Goal: Task Accomplishment & Management: Complete application form

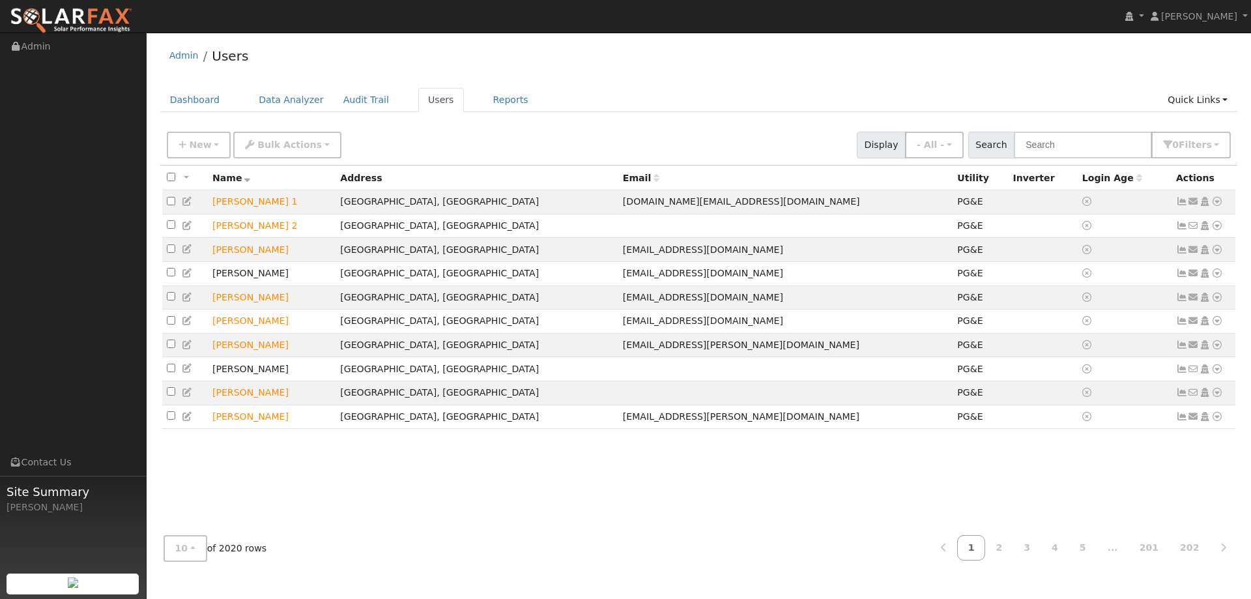
click at [1074, 128] on div "New Add User Quick Add Quick Connect Quick Convert Lead Bulk Actions Send Email…" at bounding box center [698, 142] width 1069 height 31
click at [1076, 139] on input "text" at bounding box center [1083, 145] width 138 height 27
paste input "Vadyn Zubouskyi"
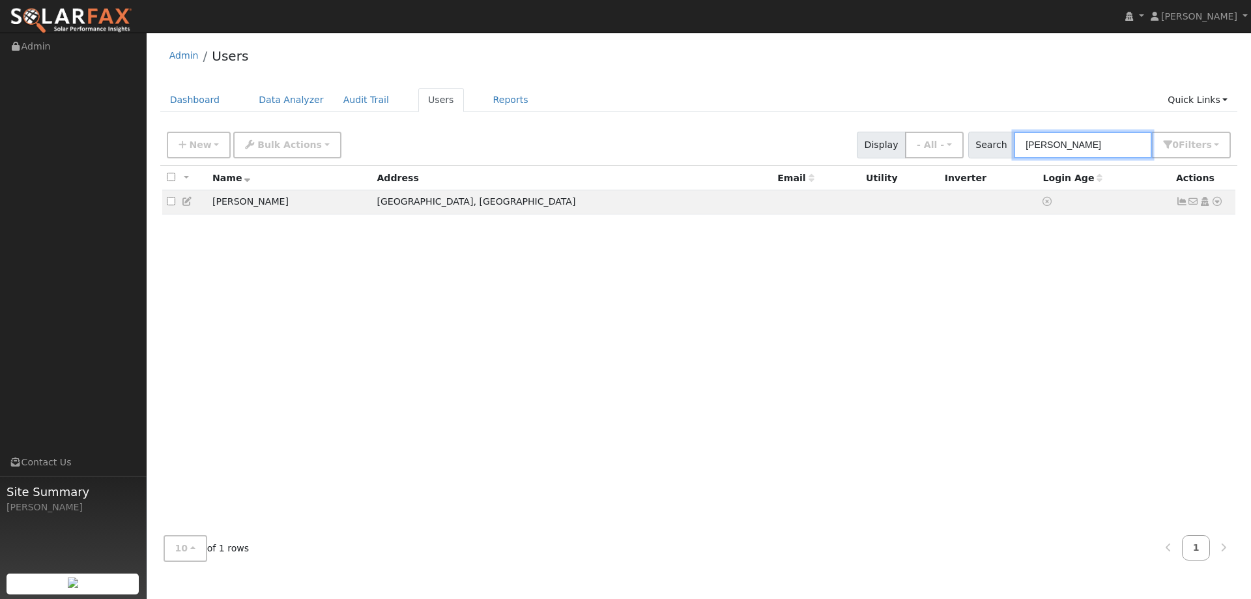
type input "Vadyn Zubouskyi"
click at [1215, 206] on icon at bounding box center [1217, 201] width 12 height 9
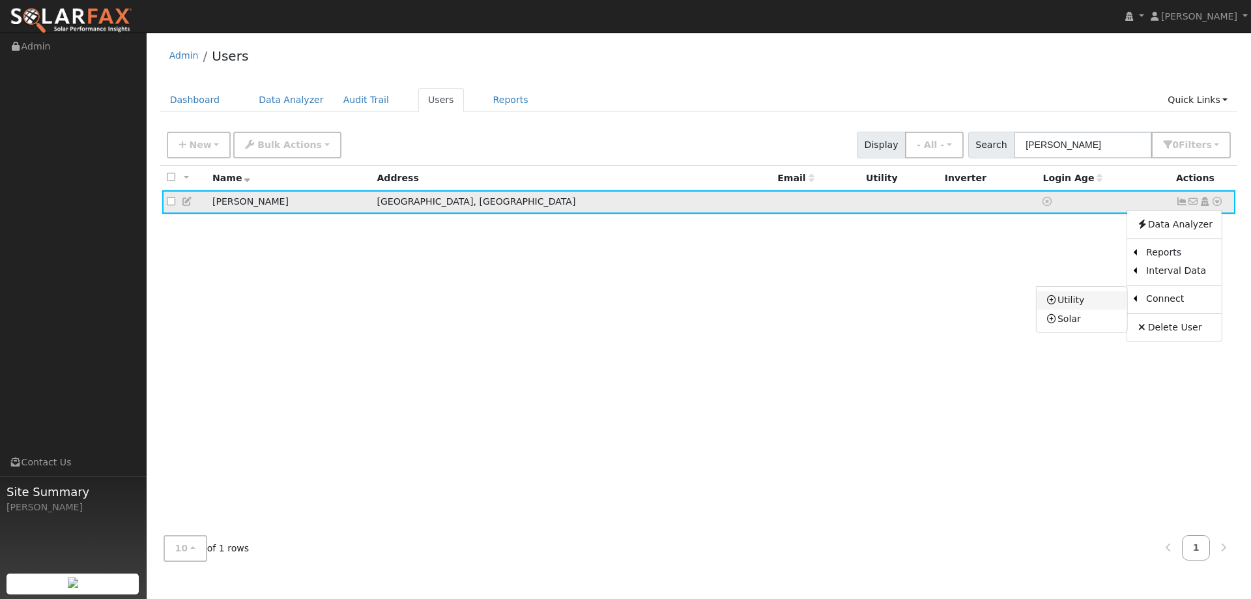
click at [1066, 298] on link "Utility" at bounding box center [1081, 300] width 91 height 18
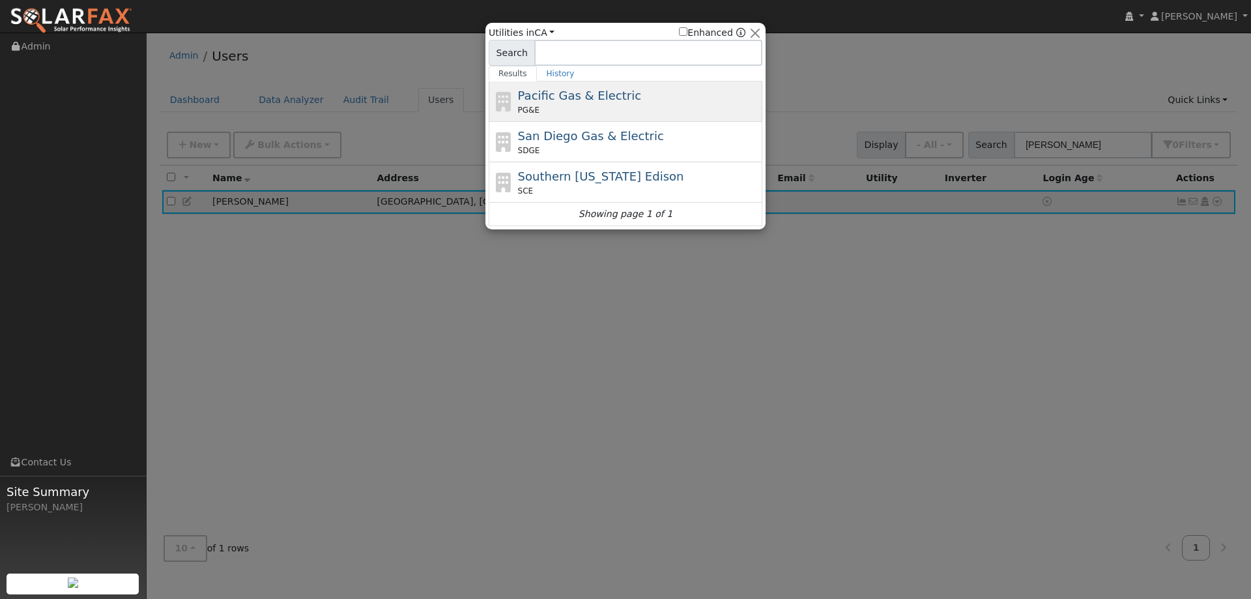
click at [623, 106] on div "PG&E" at bounding box center [639, 110] width 242 height 12
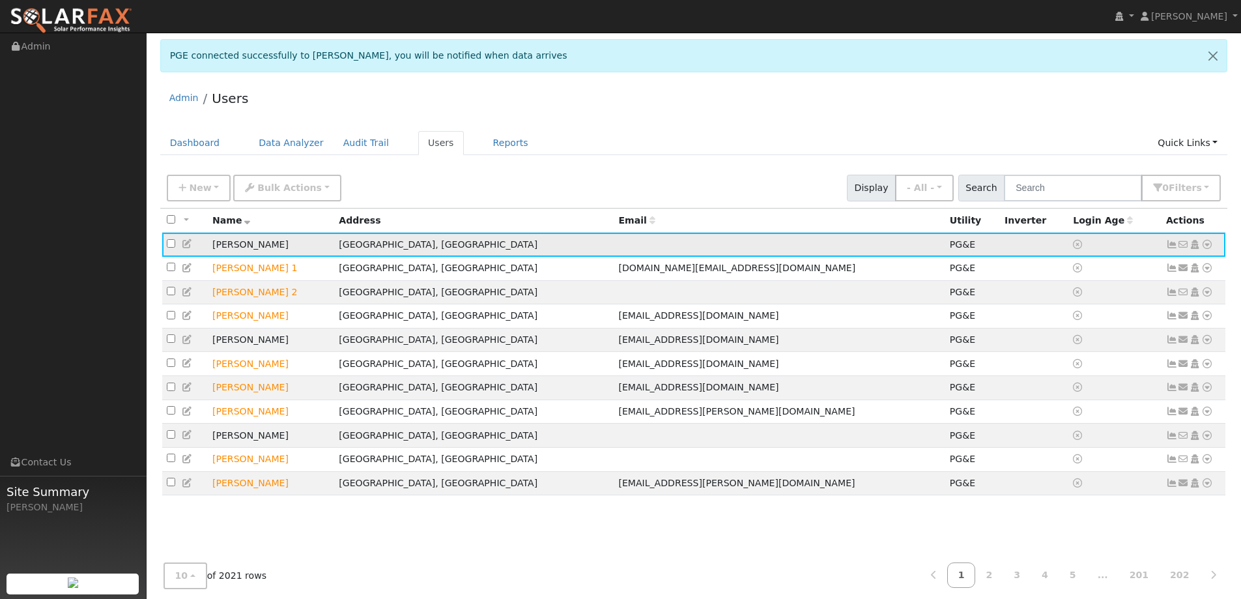
click at [1212, 246] on icon at bounding box center [1207, 244] width 12 height 9
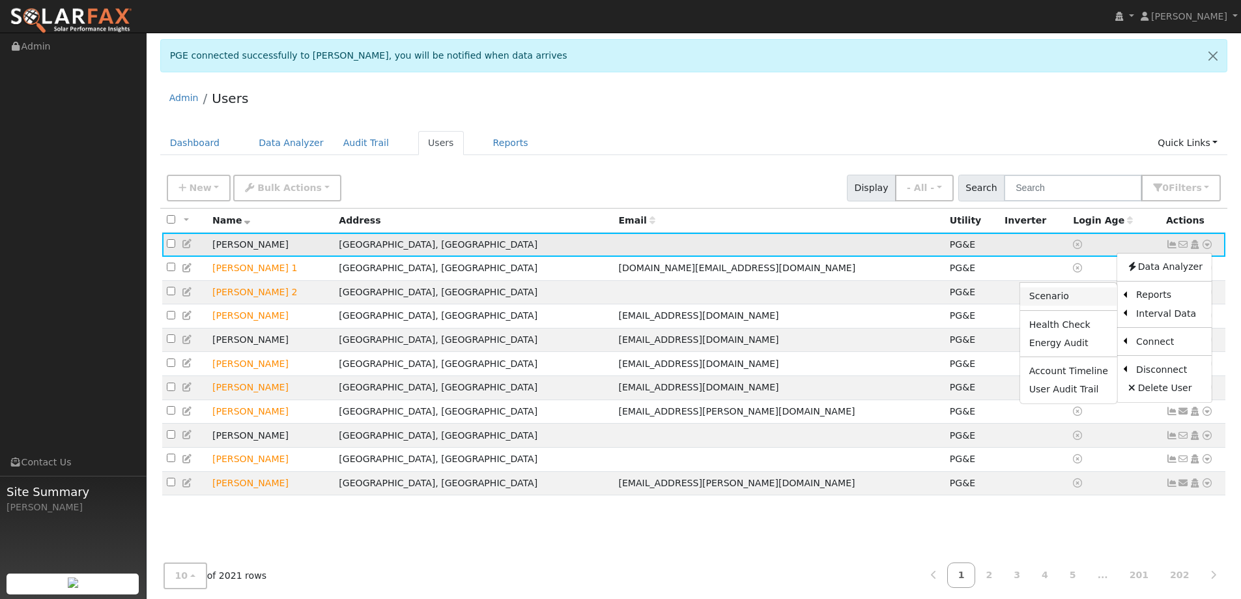
click at [1103, 299] on link "Scenario" at bounding box center [1068, 296] width 97 height 18
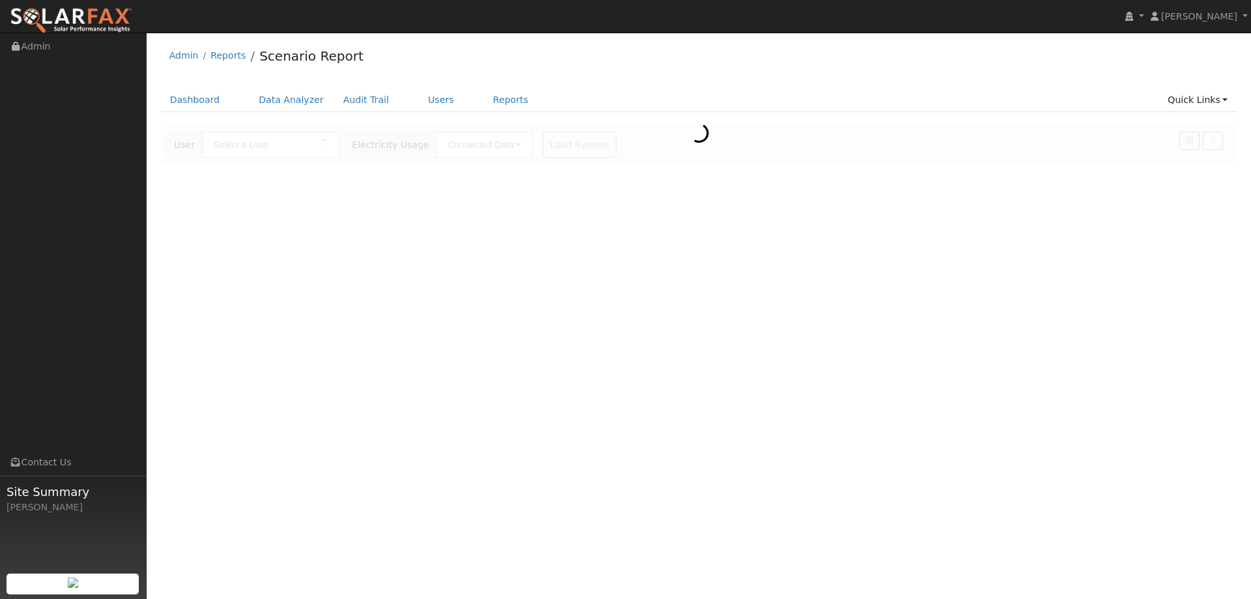
type input "[PERSON_NAME]"
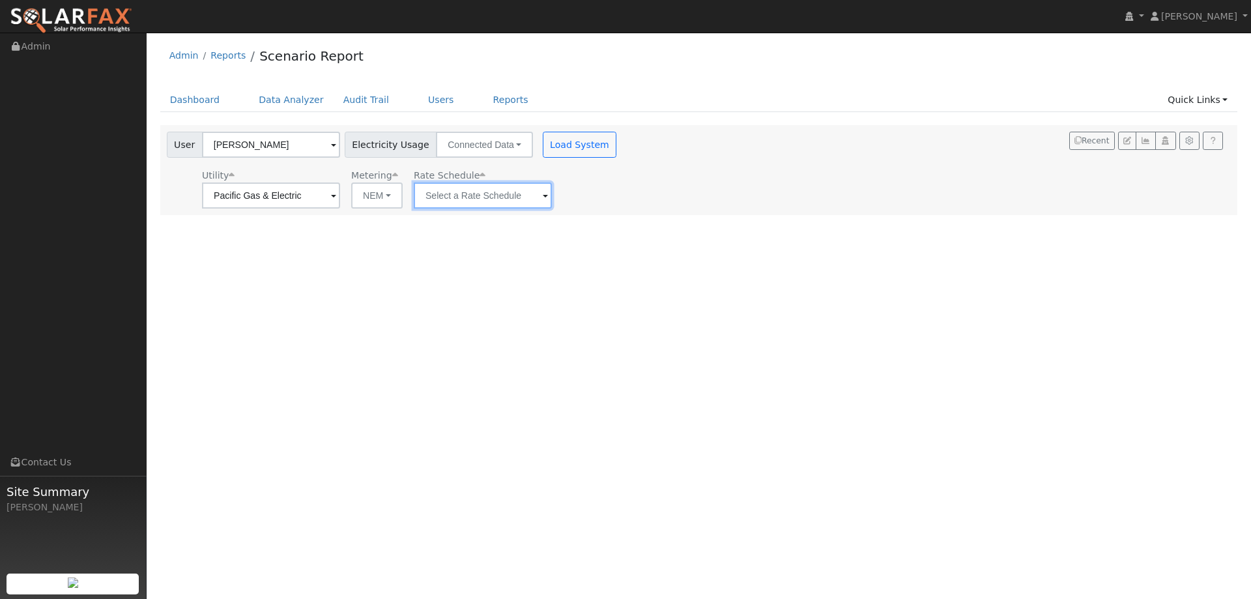
click at [468, 197] on input "text" at bounding box center [483, 195] width 138 height 26
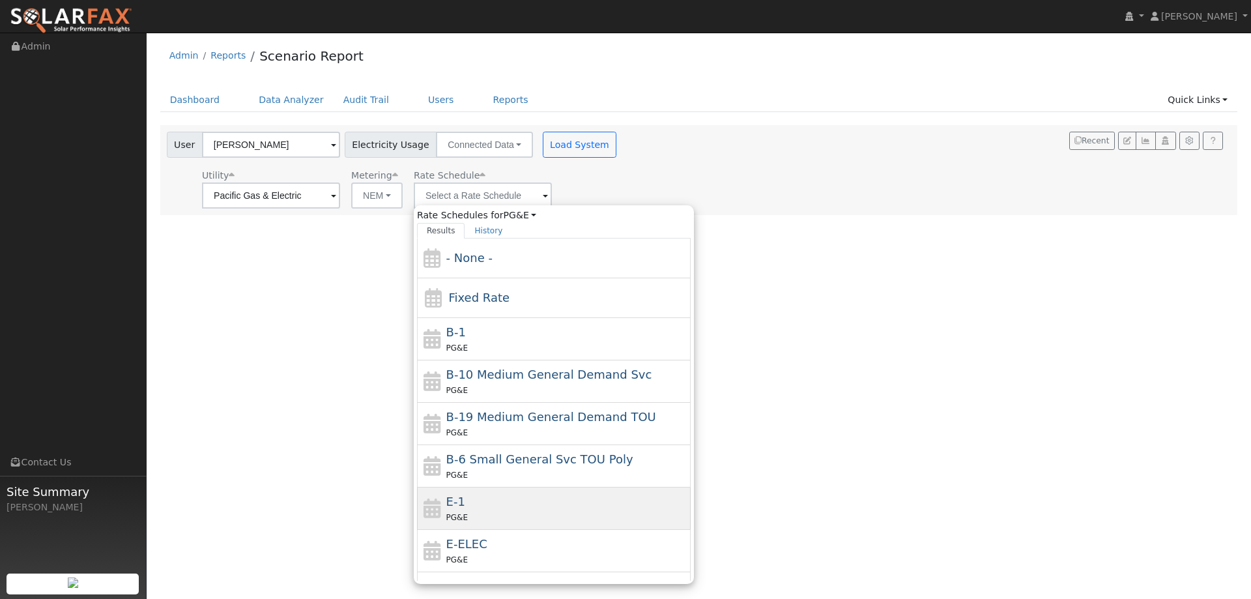
click at [494, 496] on div "E-1 PG&E" at bounding box center [567, 507] width 242 height 31
type input "E-1"
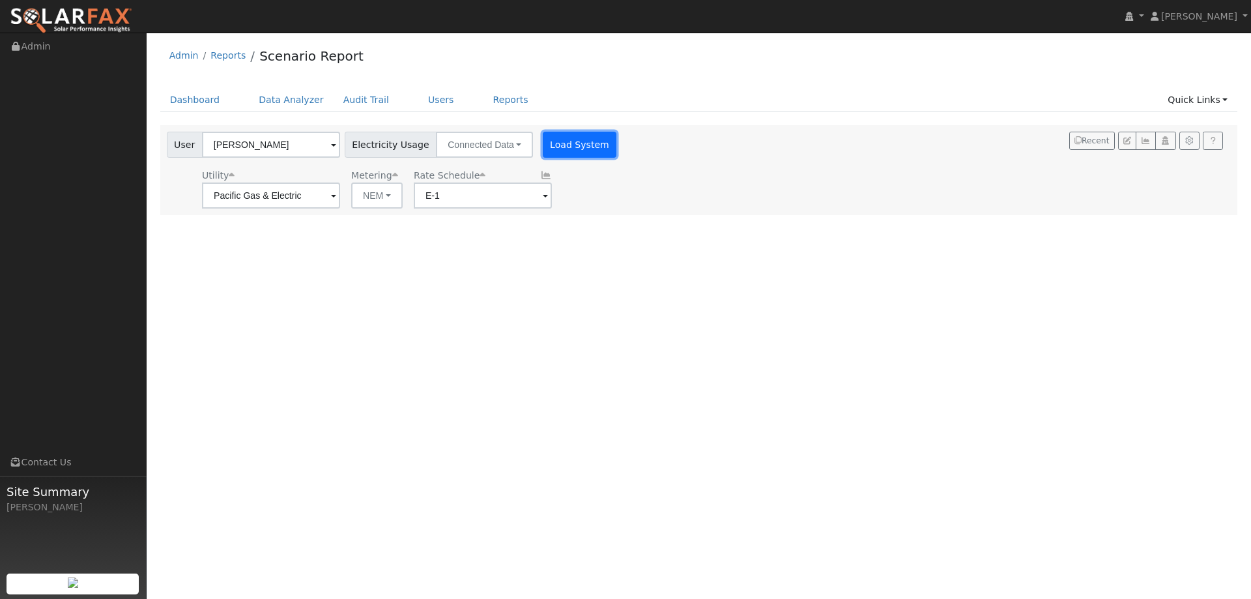
click at [572, 143] on button "Load System" at bounding box center [580, 145] width 74 height 26
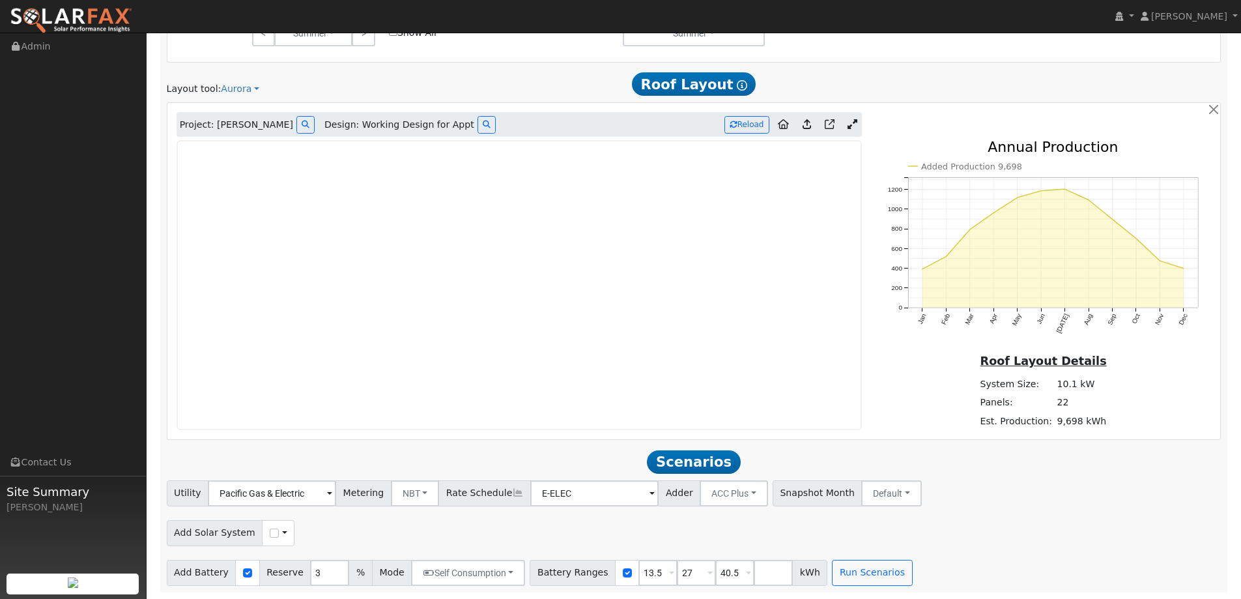
scroll to position [761, 0]
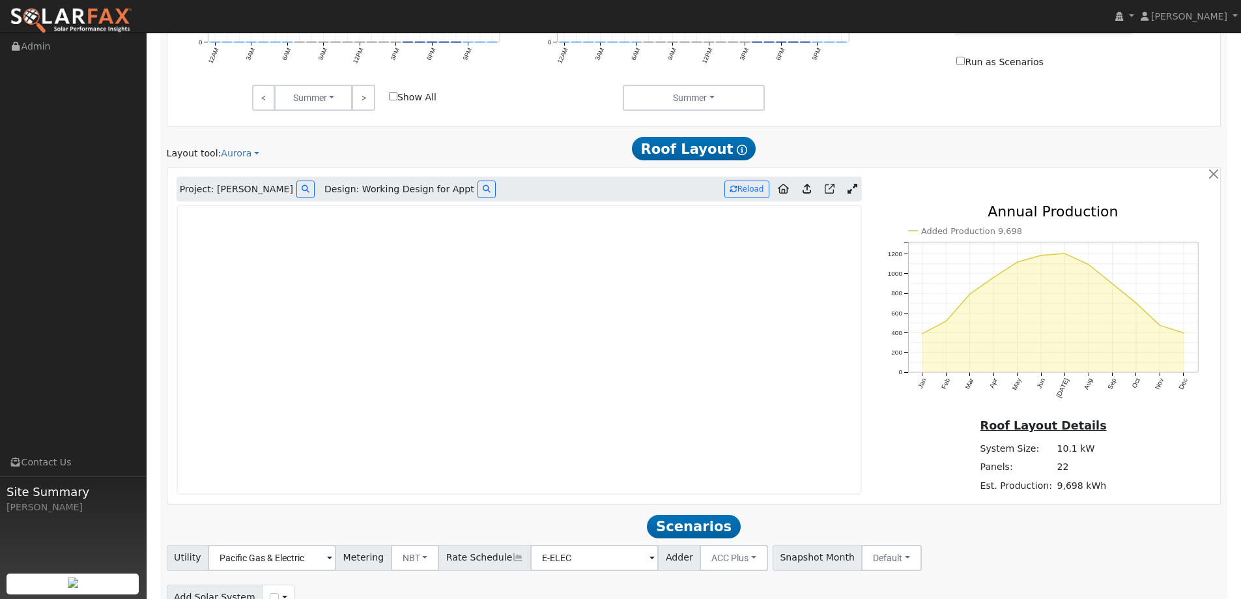
click at [102, 18] on img at bounding box center [71, 20] width 122 height 27
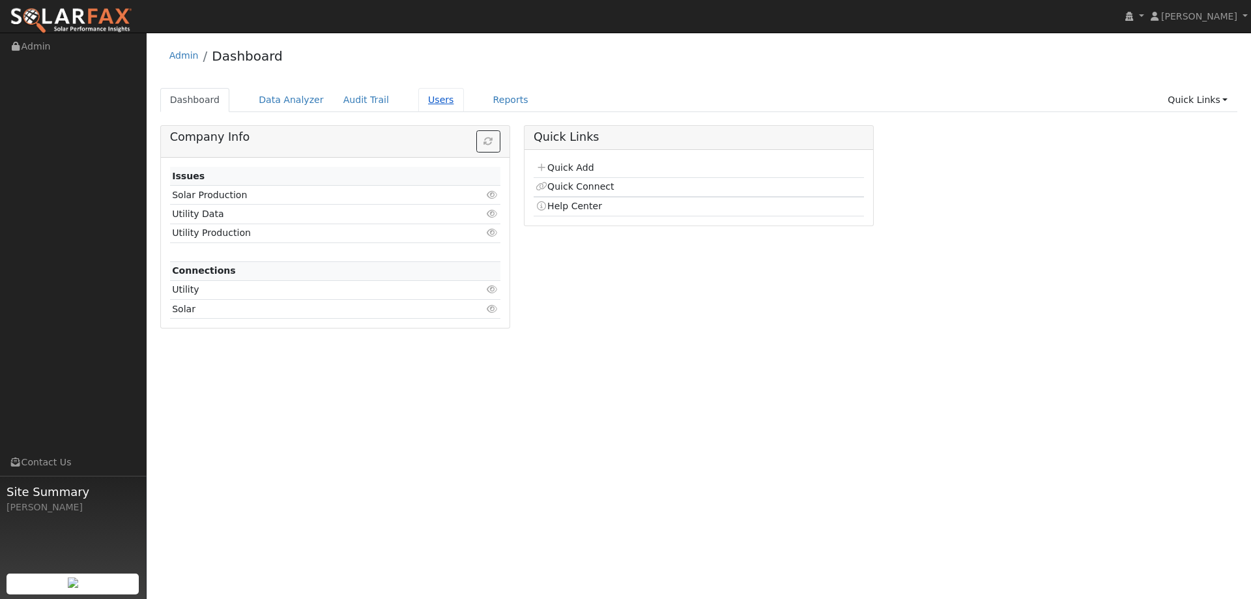
click at [418, 96] on link "Users" at bounding box center [441, 100] width 46 height 24
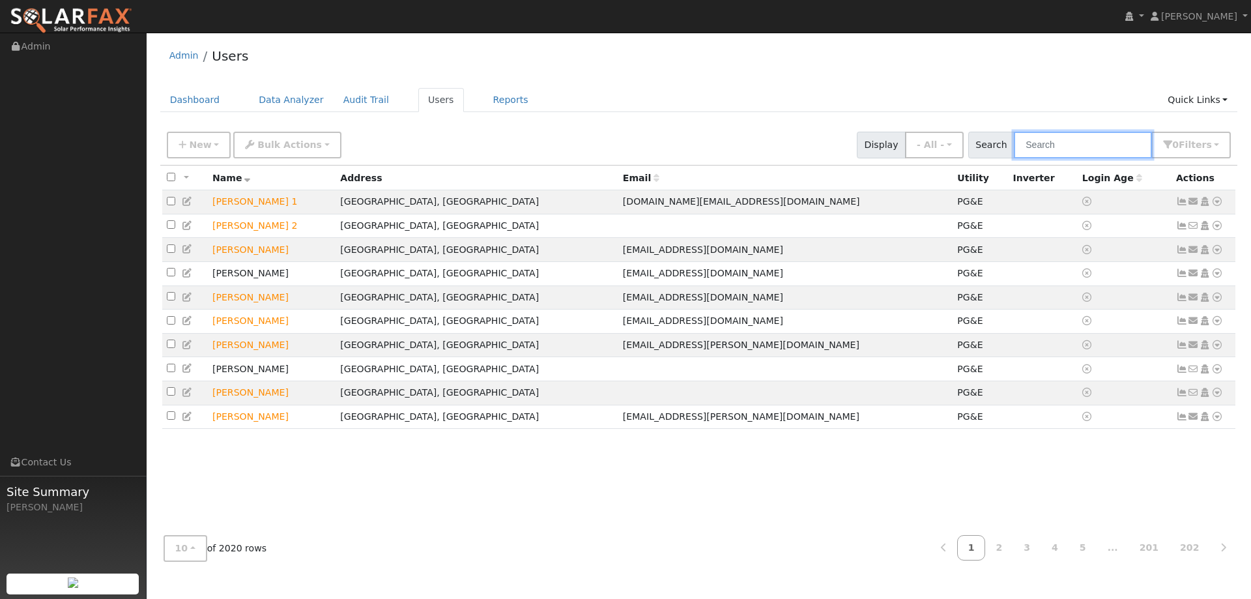
click at [1032, 149] on input "text" at bounding box center [1083, 145] width 138 height 27
paste input "Vadyn Zubouskyi"
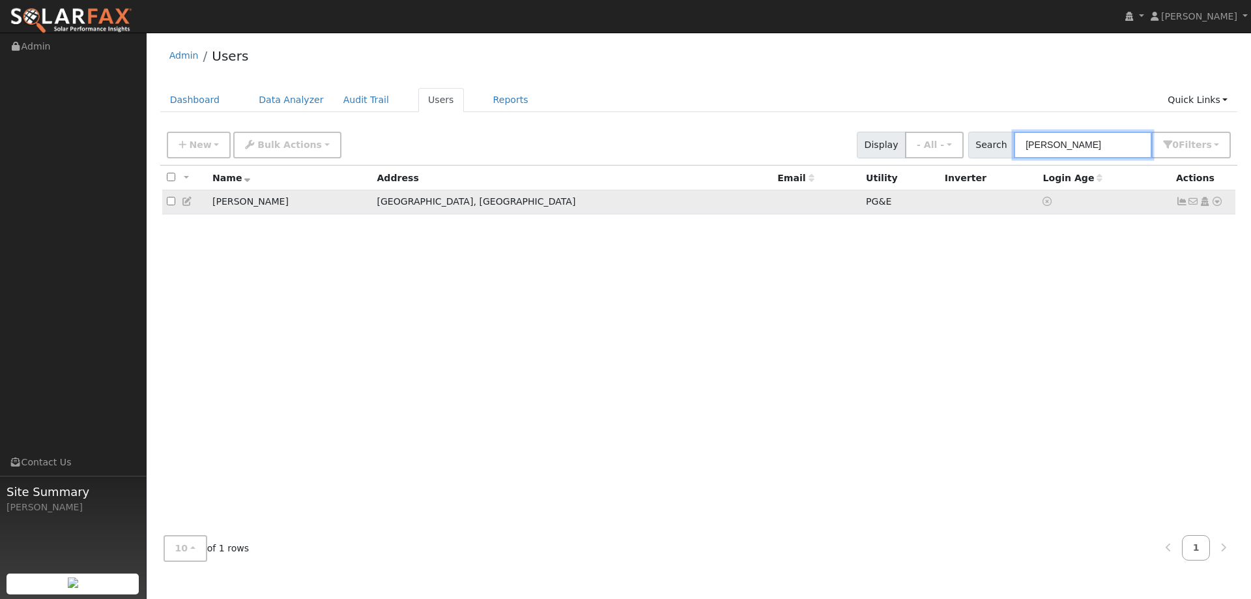
type input "Vadyn Zubouskyi"
click at [1217, 201] on icon at bounding box center [1217, 201] width 12 height 9
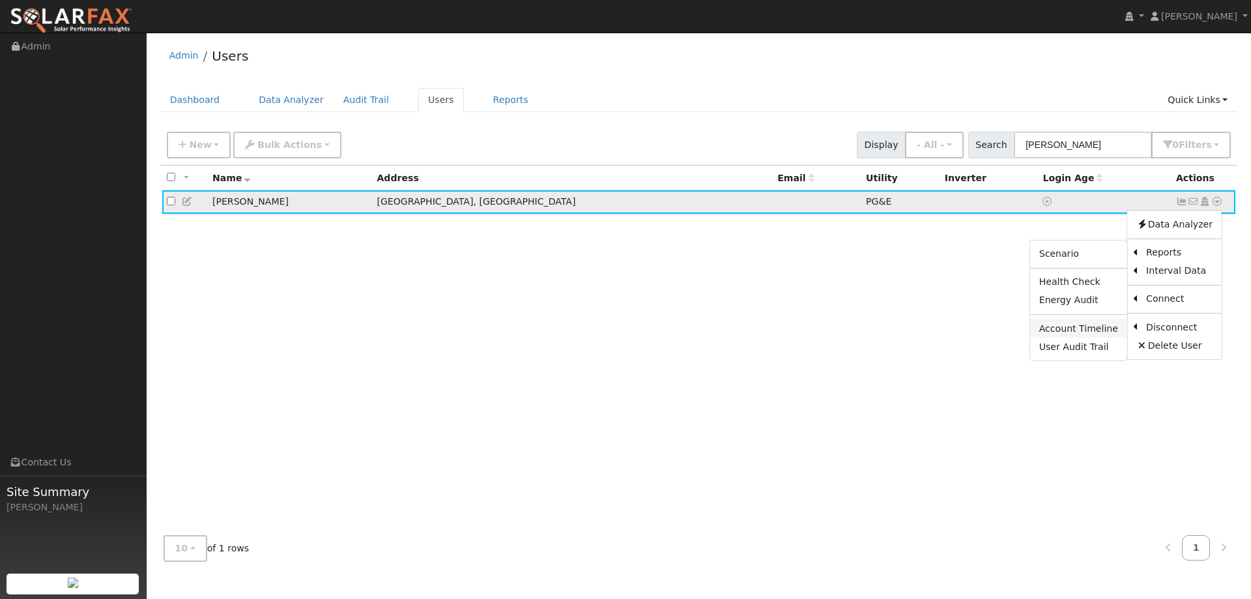
click at [1079, 332] on link "Account Timeline" at bounding box center [1078, 328] width 97 height 18
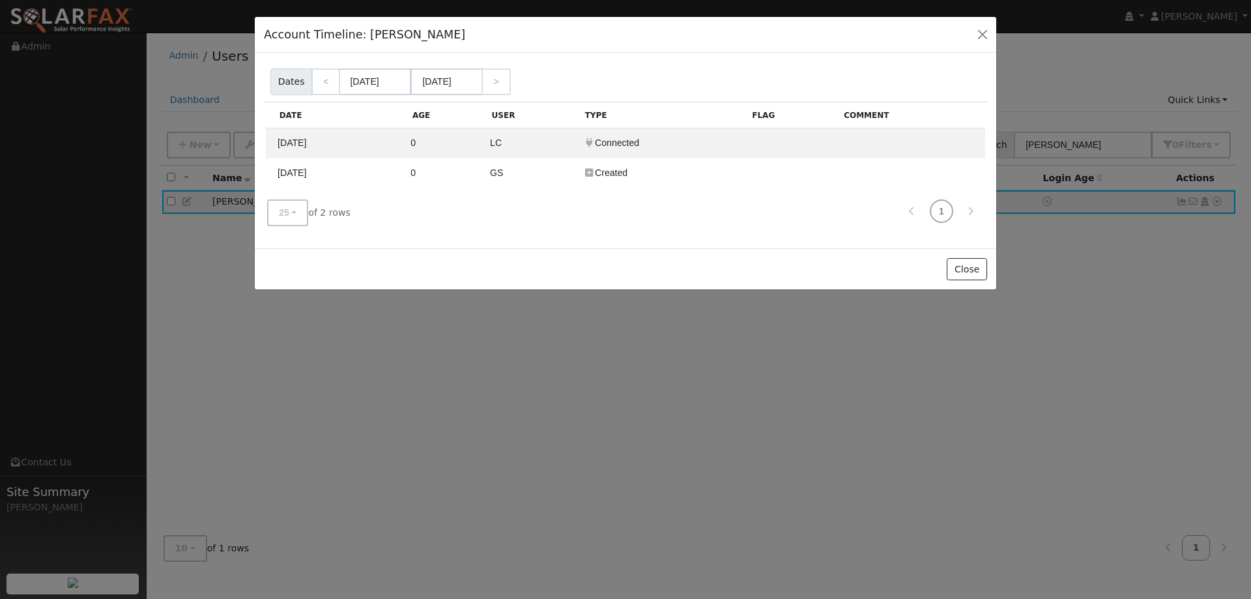
click at [1147, 262] on div "Account Timeline: Vadyn Zubouskyi Account Timeline Report Dates < 09/01/2025 10…" at bounding box center [625, 299] width 1251 height 599
click at [982, 31] on button "button" at bounding box center [982, 34] width 18 height 18
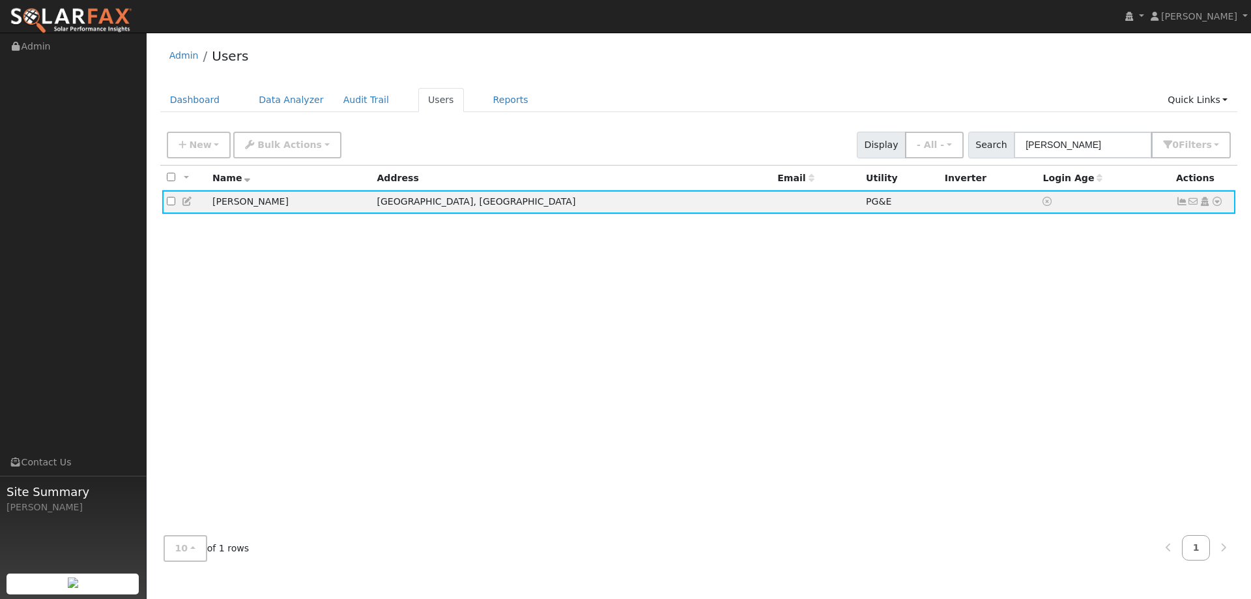
click at [109, 16] on img at bounding box center [71, 20] width 122 height 27
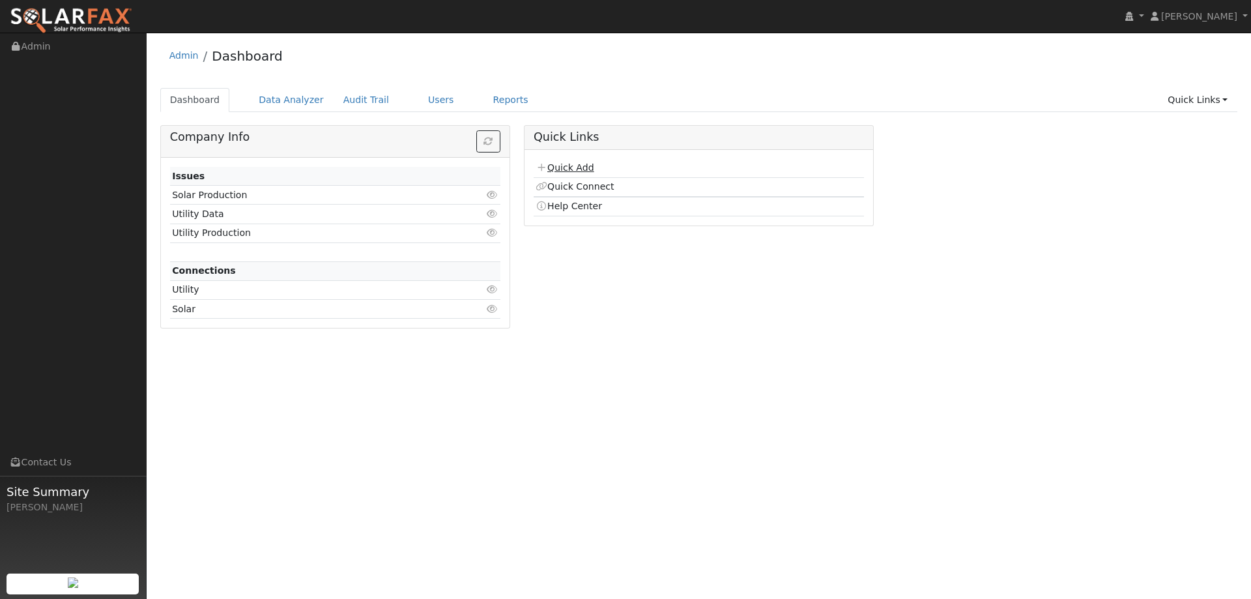
click at [545, 167] on icon at bounding box center [541, 167] width 12 height 9
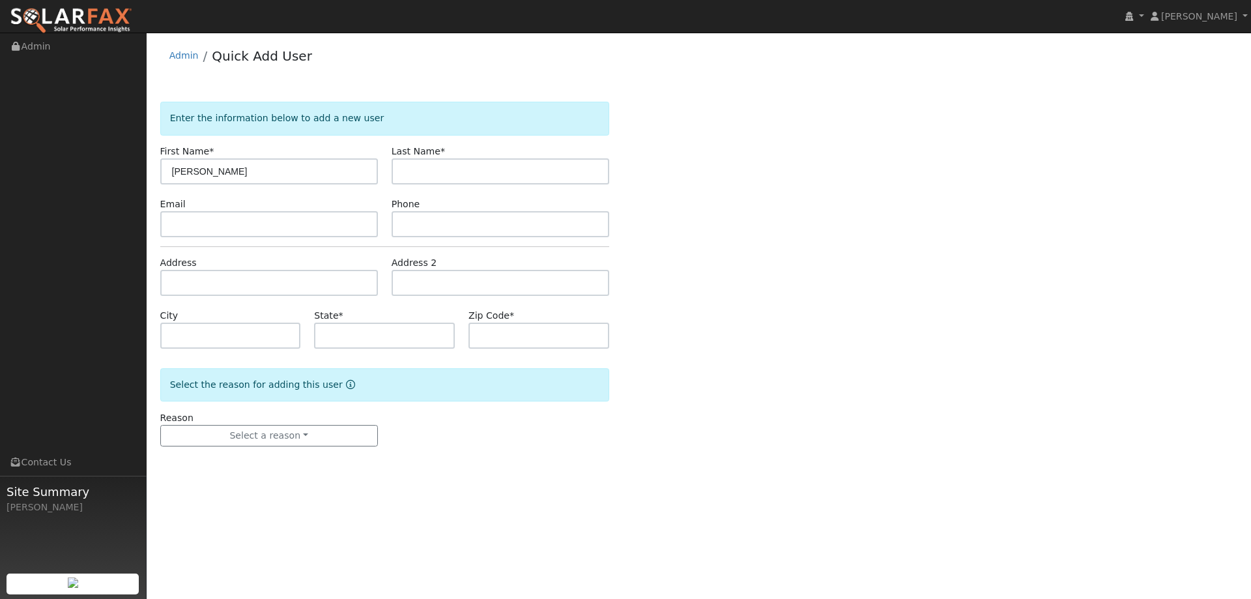
type input "Greg"
click at [500, 174] on input "text" at bounding box center [500, 171] width 218 height 26
type input "Vor"
click at [84, 13] on img at bounding box center [71, 20] width 122 height 27
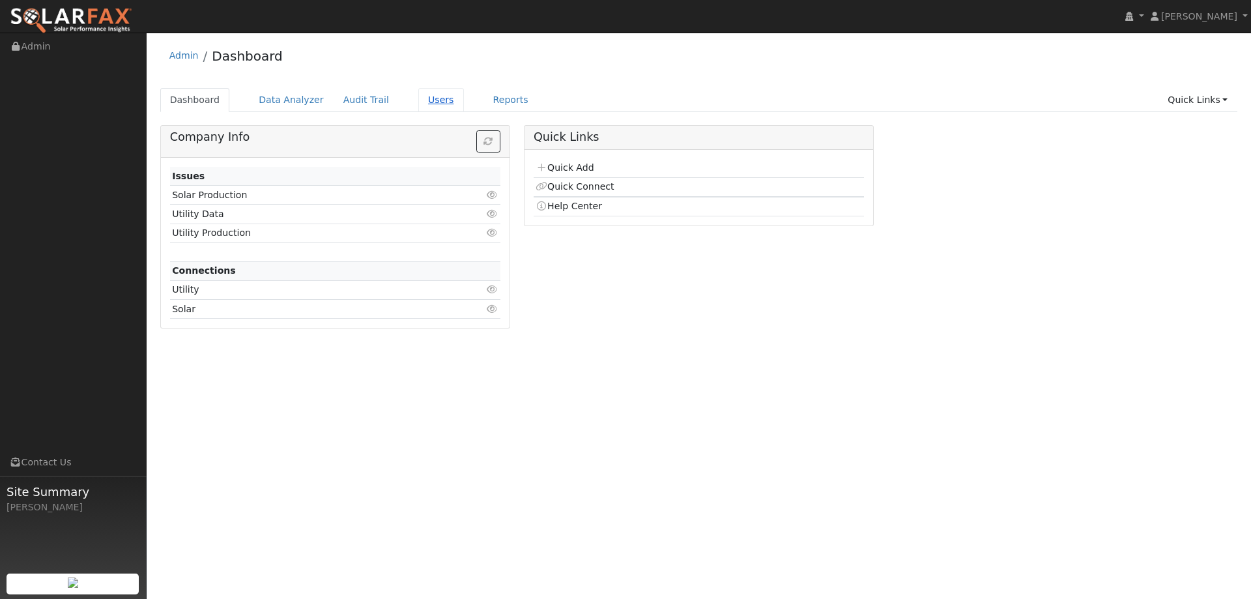
click at [418, 98] on link "Users" at bounding box center [441, 100] width 46 height 24
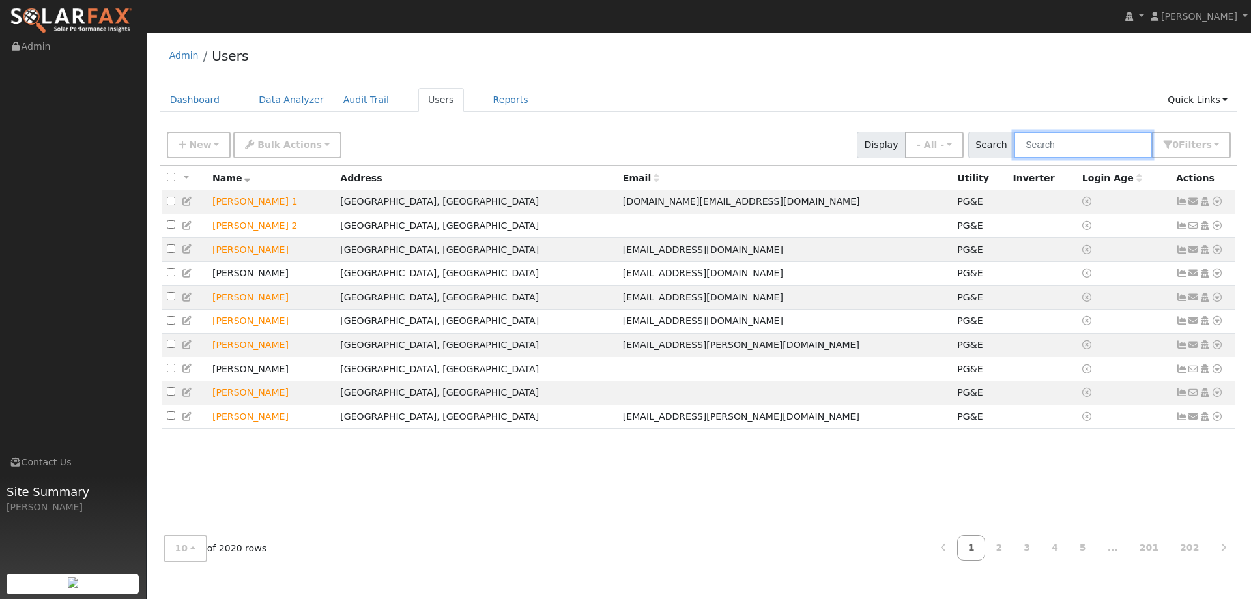
click at [1055, 142] on input "text" at bounding box center [1083, 145] width 138 height 27
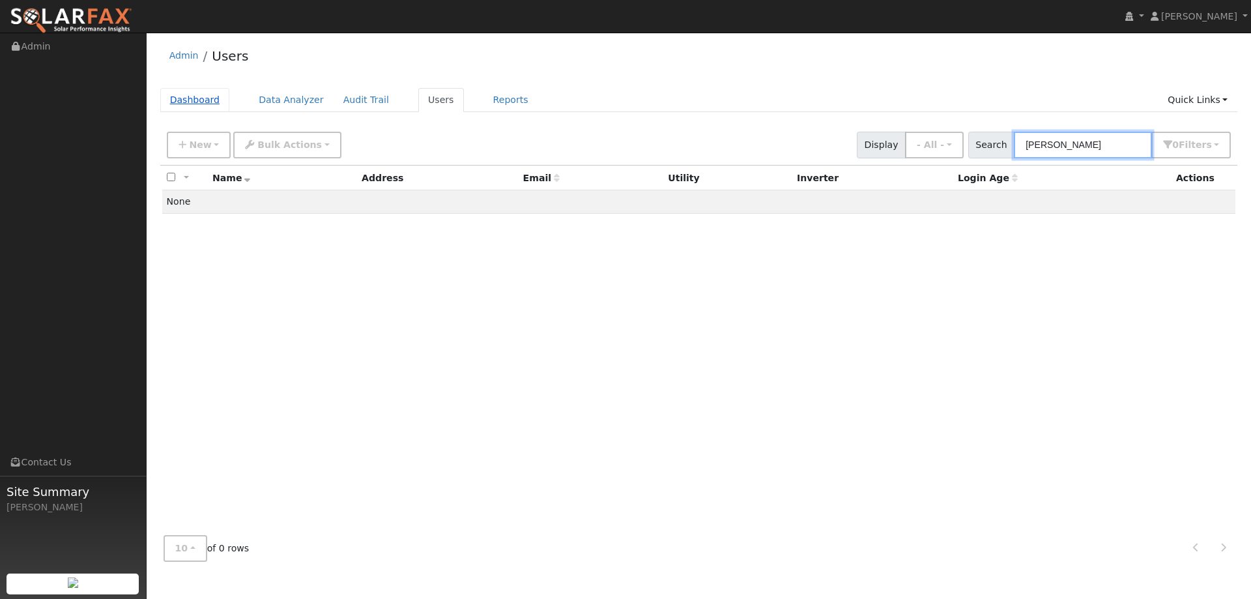
type input "[PERSON_NAME]"
click at [208, 91] on link "Dashboard" at bounding box center [195, 100] width 70 height 24
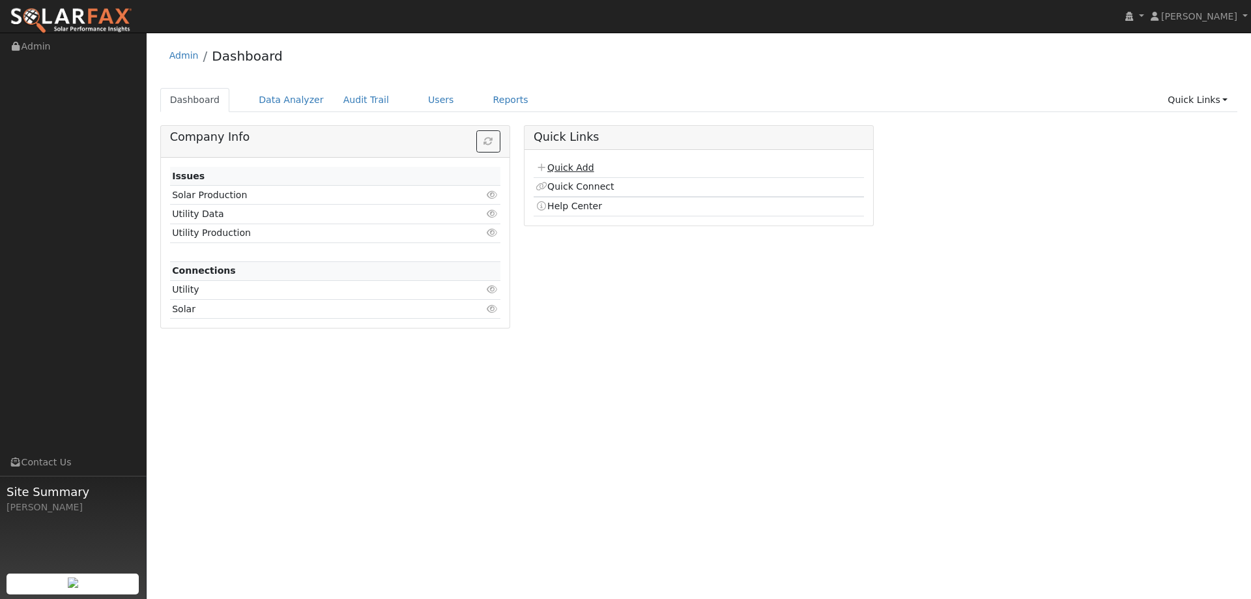
click at [549, 162] on link "Quick Add" at bounding box center [564, 167] width 58 height 10
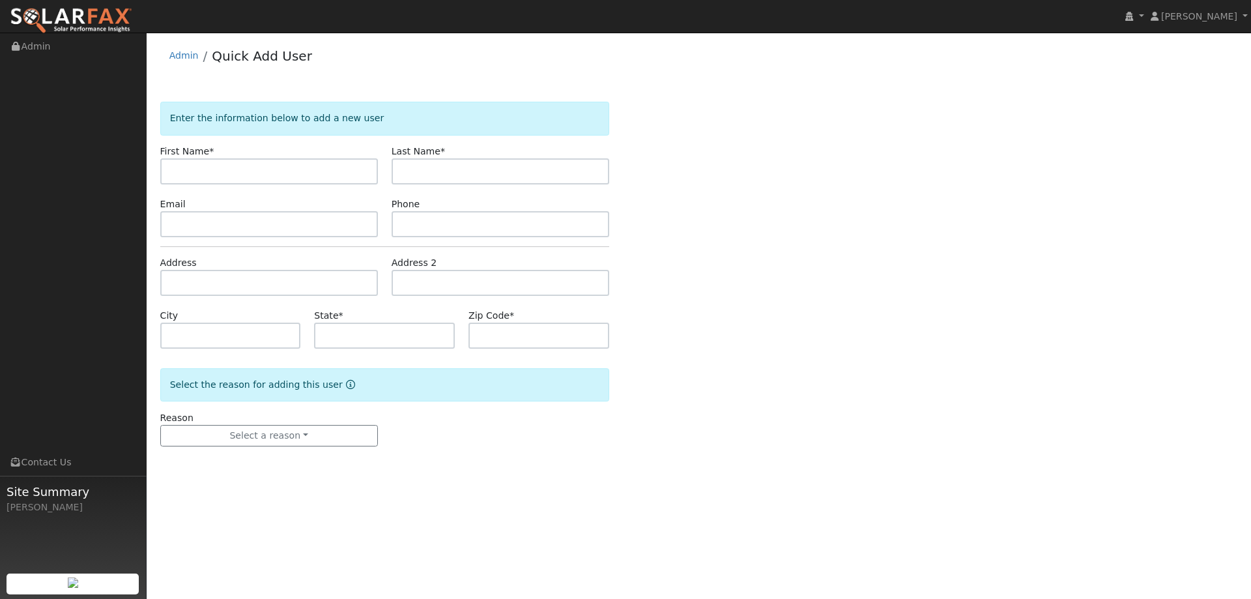
click at [366, 164] on div "Enter the information below to add a new user First Name * Last Name * Email Ph…" at bounding box center [698, 287] width 1077 height 371
click at [335, 167] on input "text" at bounding box center [269, 171] width 218 height 26
type input "[PERSON_NAME]"
click at [448, 173] on input "text" at bounding box center [500, 171] width 218 height 26
type input "Vorster"
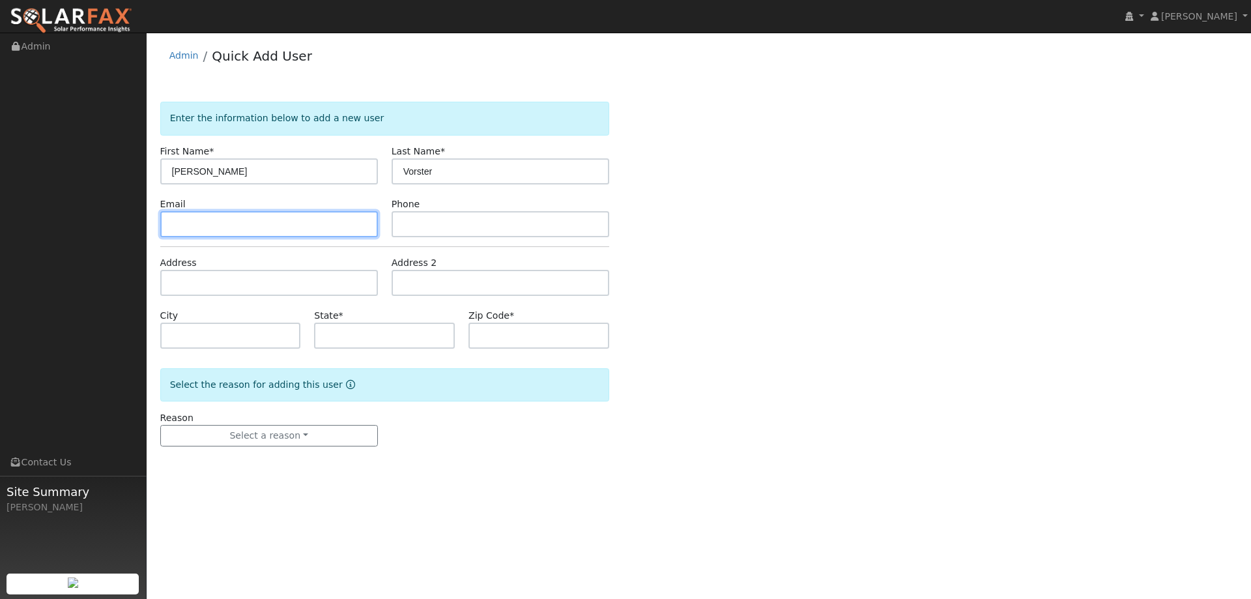
drag, startPoint x: 311, startPoint y: 215, endPoint x: 610, endPoint y: 222, distance: 299.1
click at [311, 216] on input "text" at bounding box center [269, 224] width 218 height 26
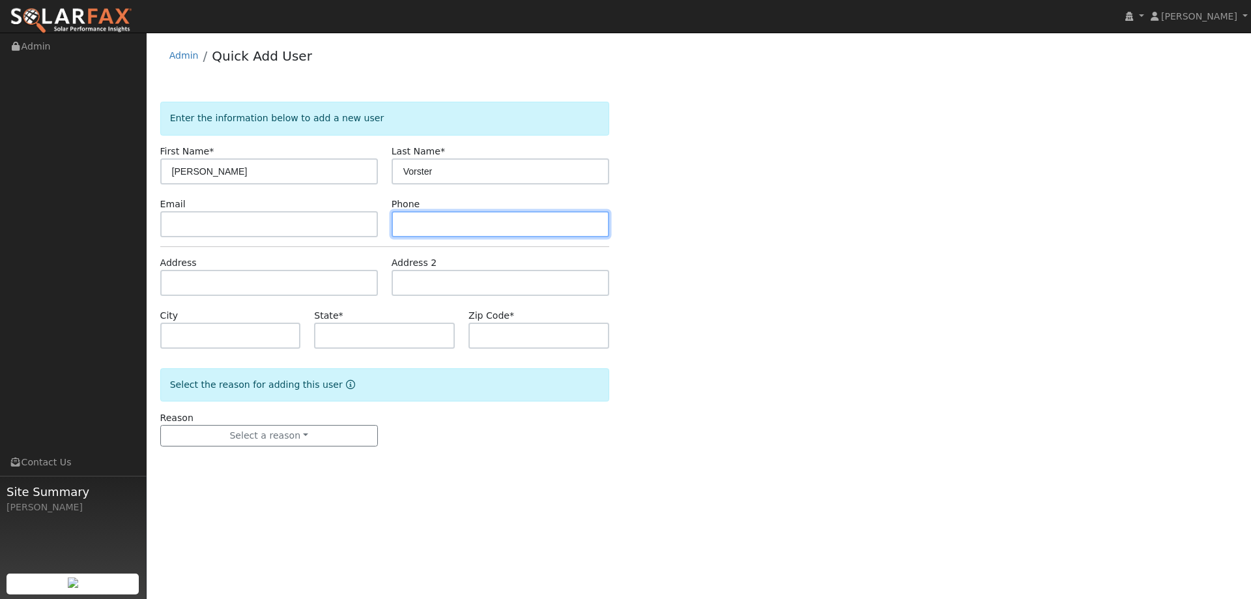
click at [444, 224] on input "text" at bounding box center [500, 224] width 218 height 26
paste input "(916) 612-4017"
type input "(916) 612-4017"
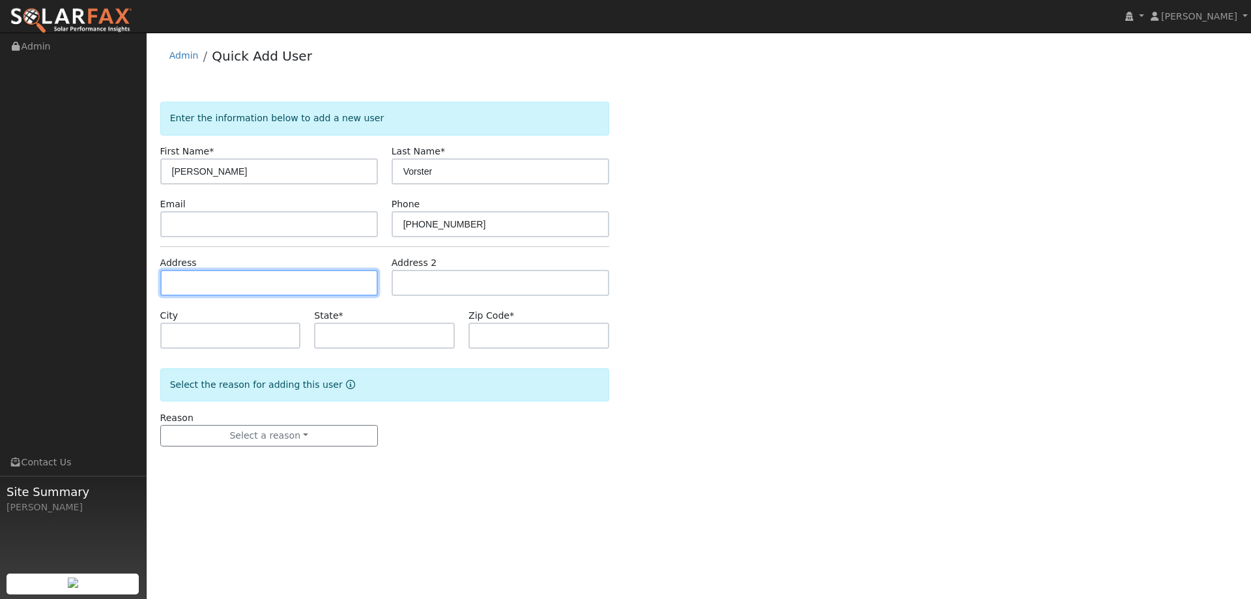
click at [343, 283] on input "text" at bounding box center [269, 283] width 218 height 26
paste input "3887 Meadow Wood Drive"
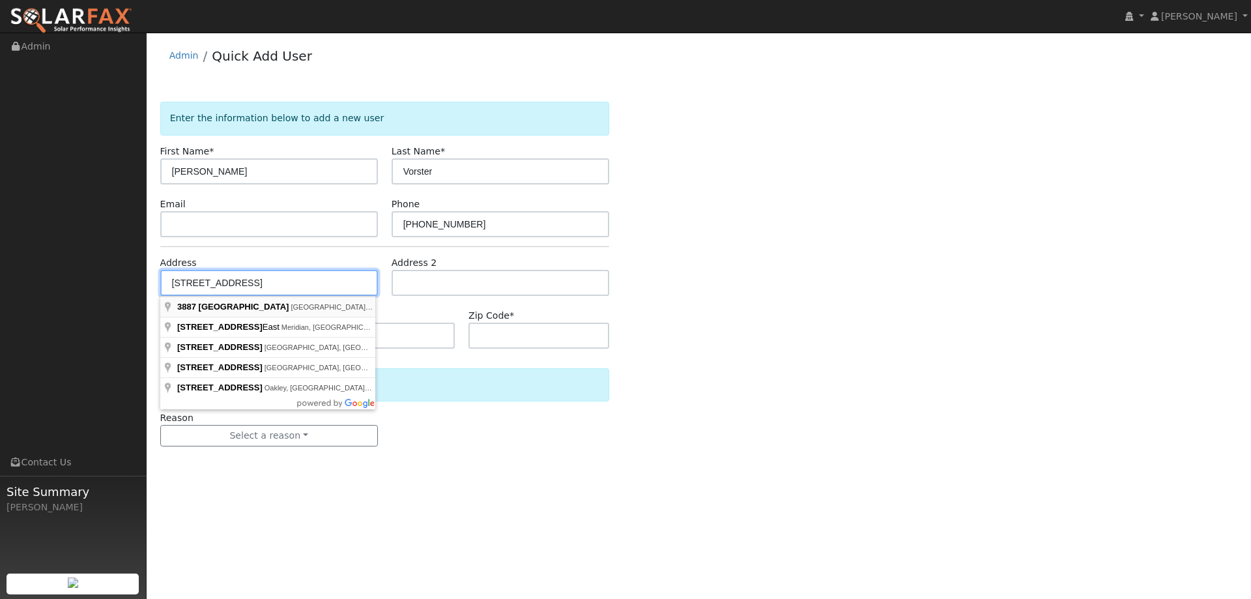
type input "3887 Meadow Wood Drive"
type input "El Dorado Hills"
type input "CA"
type input "95762"
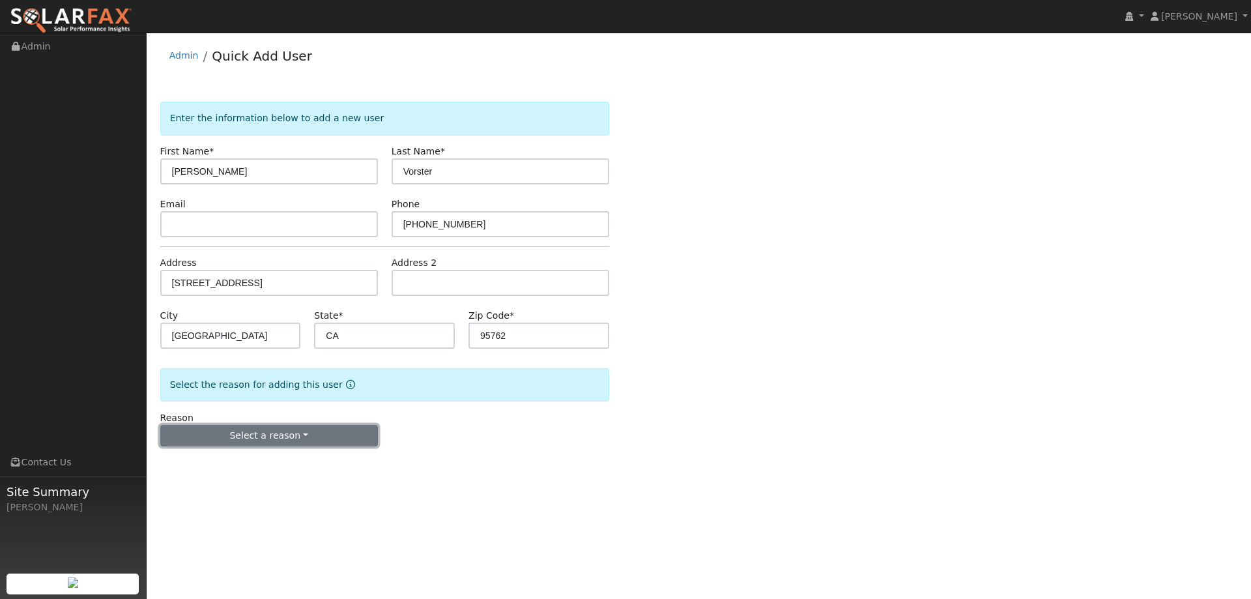
click at [293, 444] on button "Select a reason" at bounding box center [269, 436] width 218 height 22
click at [252, 465] on link "New lead" at bounding box center [233, 462] width 144 height 18
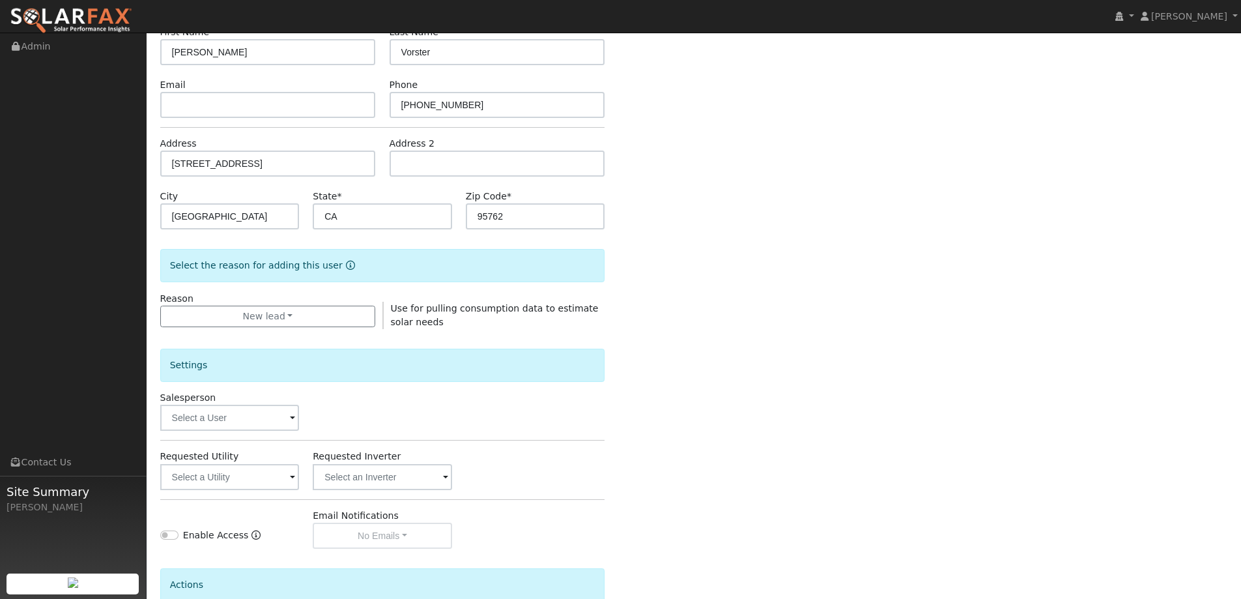
scroll to position [245, 0]
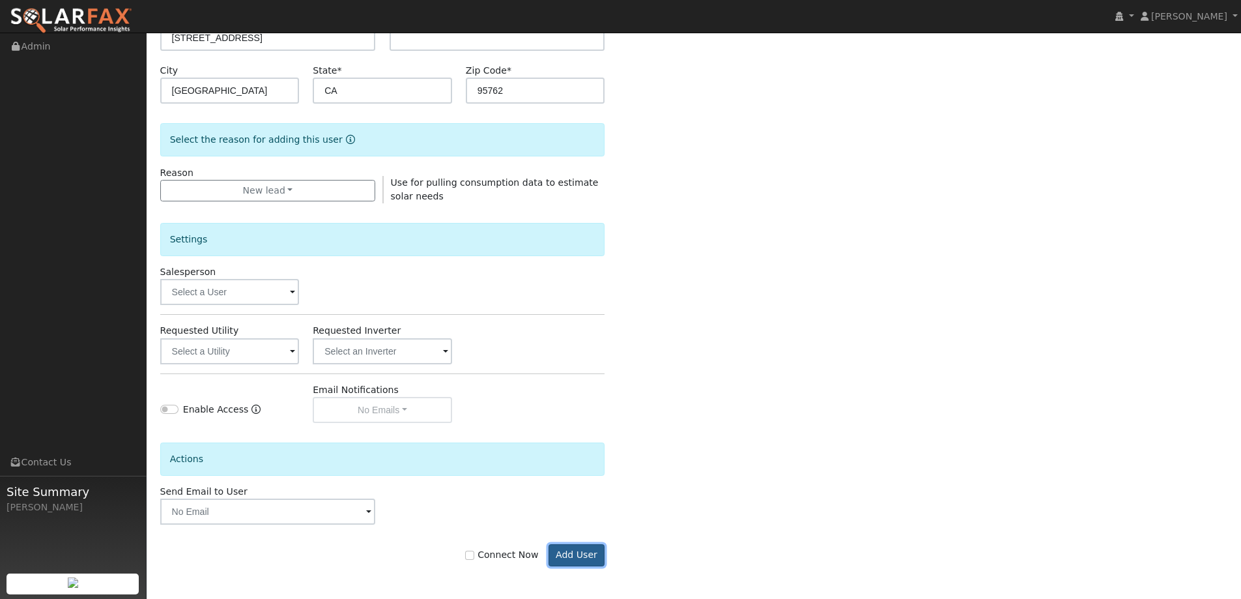
click at [576, 558] on button "Add User" at bounding box center [576, 555] width 57 height 22
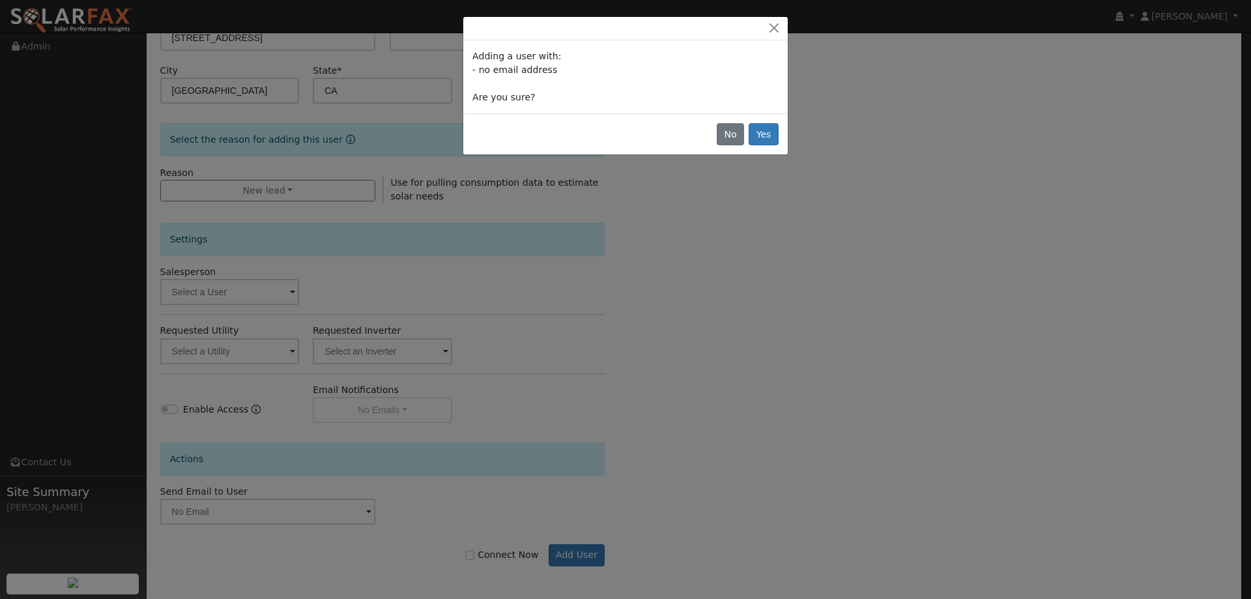
click at [752, 145] on div "No Yes" at bounding box center [625, 133] width 324 height 41
click at [760, 137] on button "Yes" at bounding box center [763, 134] width 30 height 22
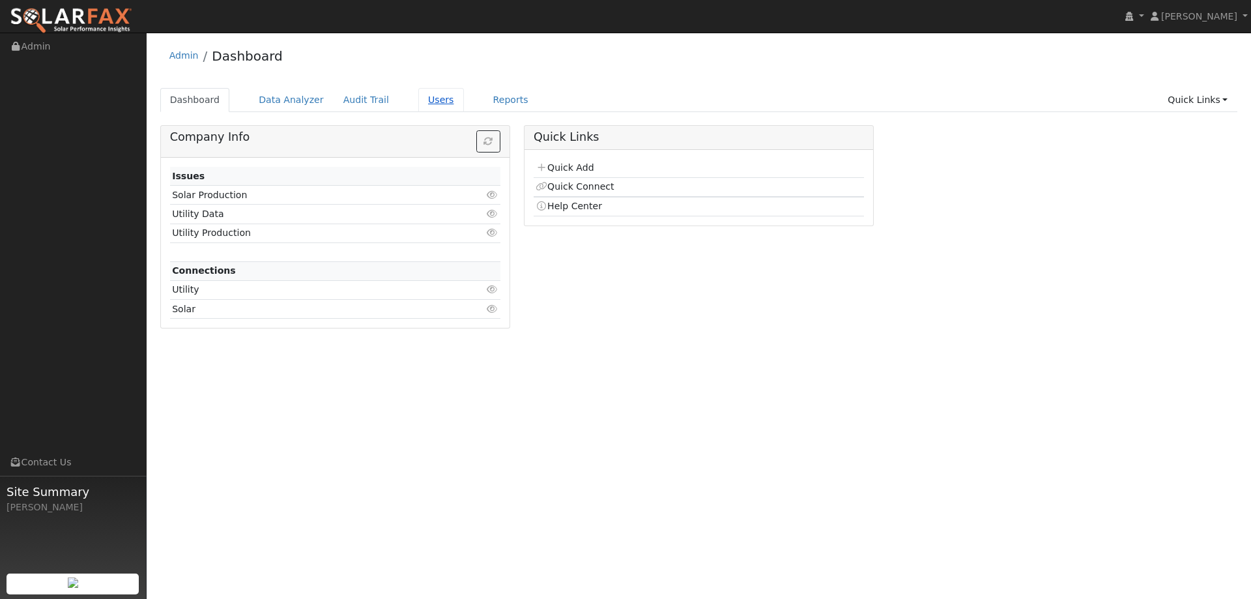
click at [421, 94] on link "Users" at bounding box center [441, 100] width 46 height 24
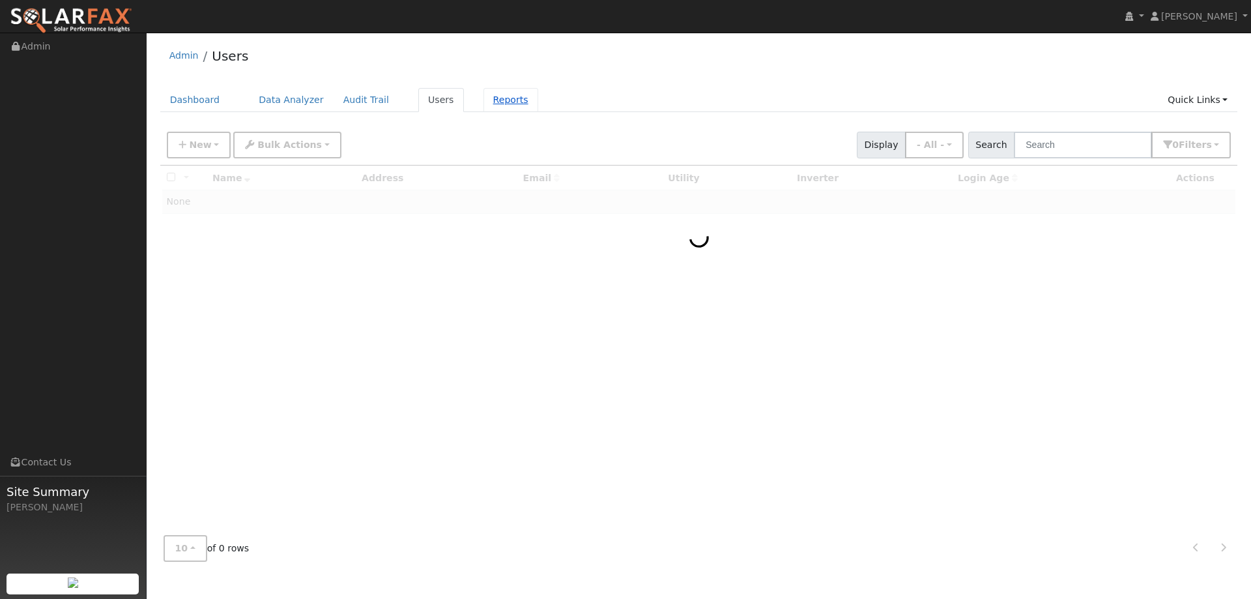
click at [483, 102] on link "Reports" at bounding box center [510, 100] width 55 height 24
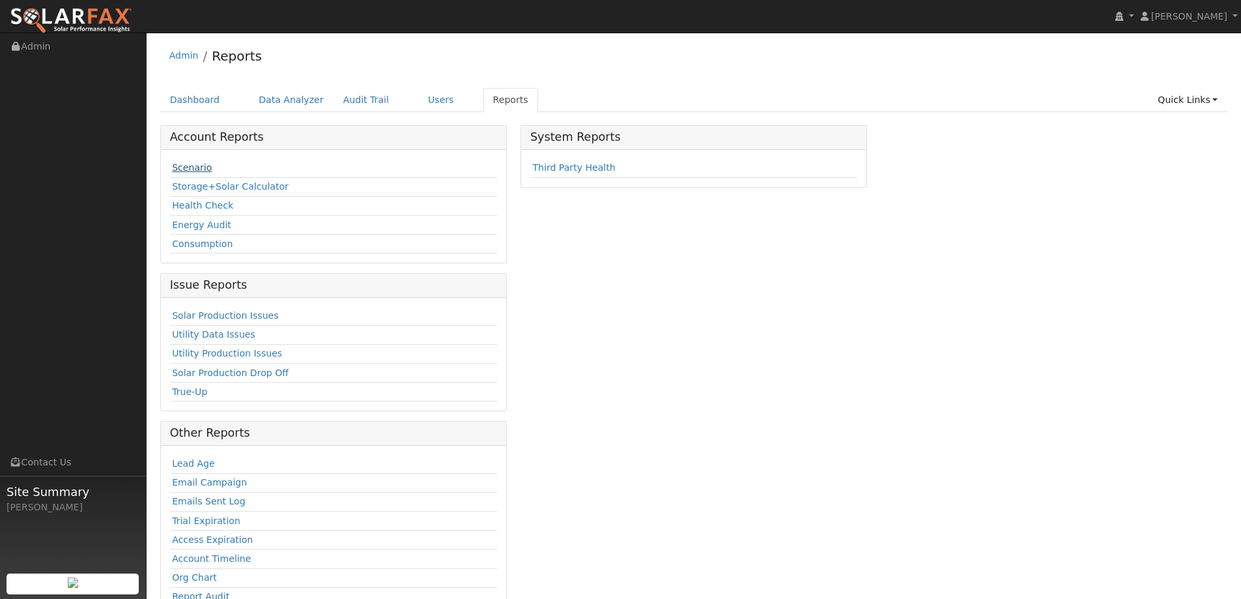
click at [203, 168] on link "Scenario" at bounding box center [192, 167] width 40 height 10
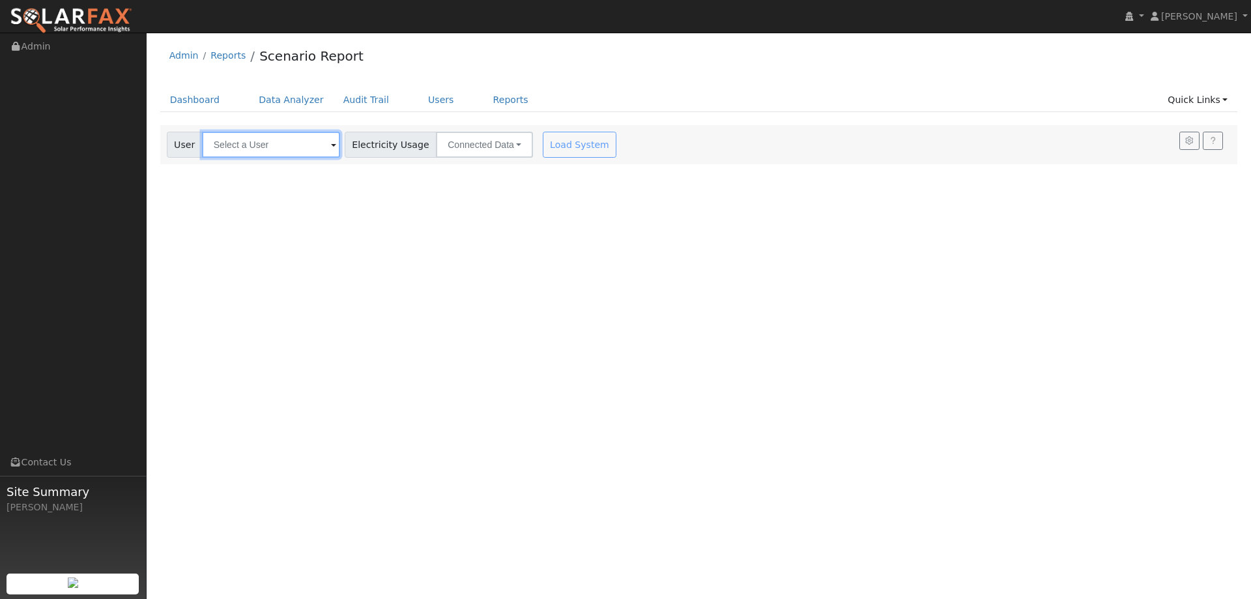
click at [251, 141] on input "text" at bounding box center [271, 145] width 138 height 26
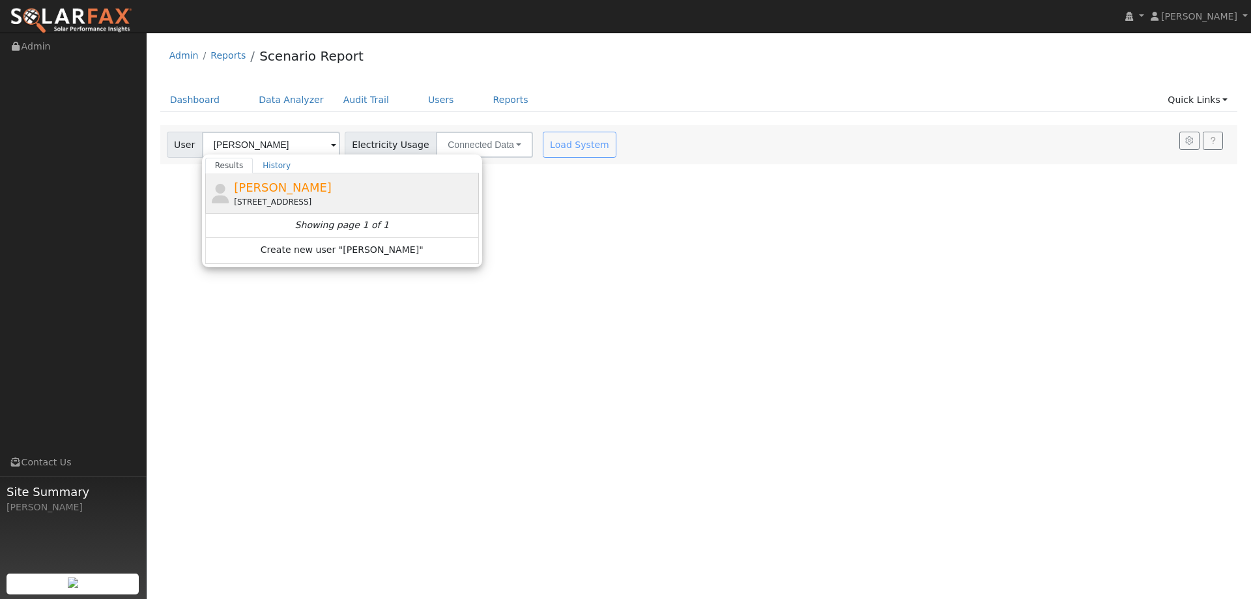
click at [309, 199] on div "3887 Meadow Wood Drive, El Dorado Hills, CA 95762" at bounding box center [355, 202] width 242 height 12
type input "[PERSON_NAME]"
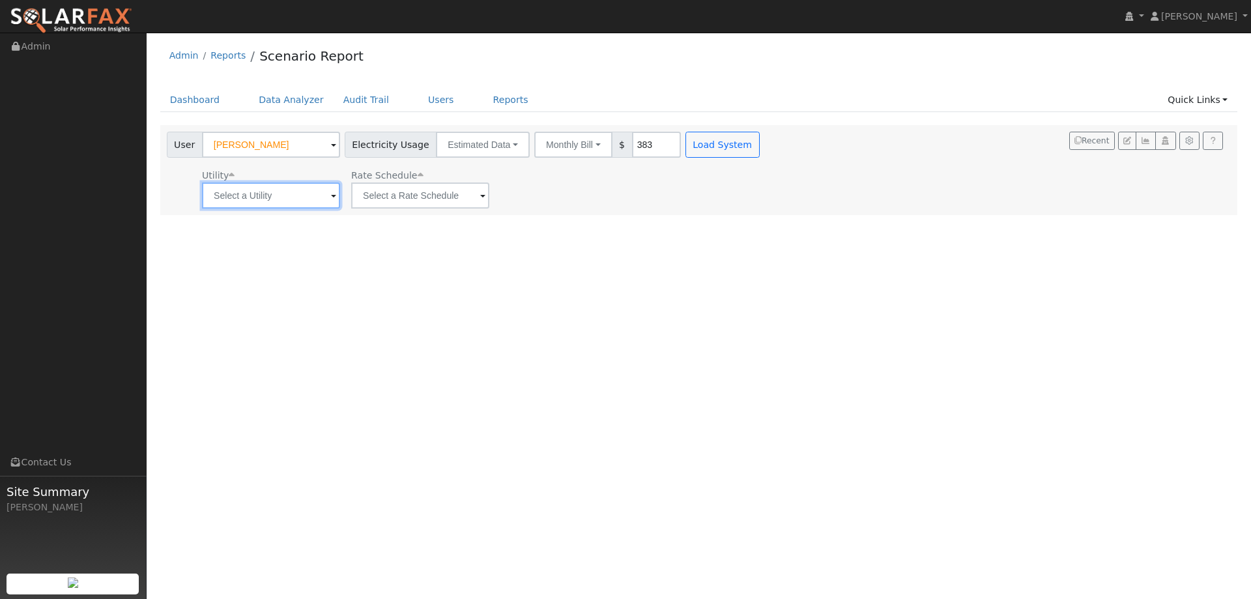
click at [266, 206] on input "text" at bounding box center [271, 195] width 138 height 26
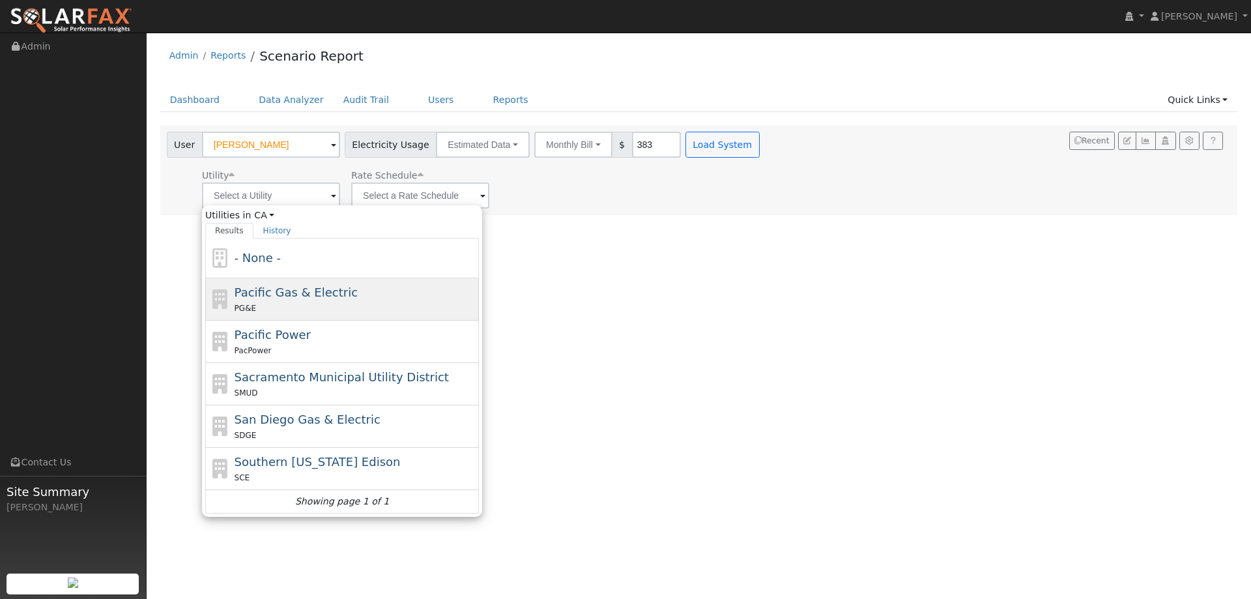
click at [315, 297] on span "Pacific Gas & Electric" at bounding box center [296, 292] width 123 height 14
type input "Pacific Gas & Electric"
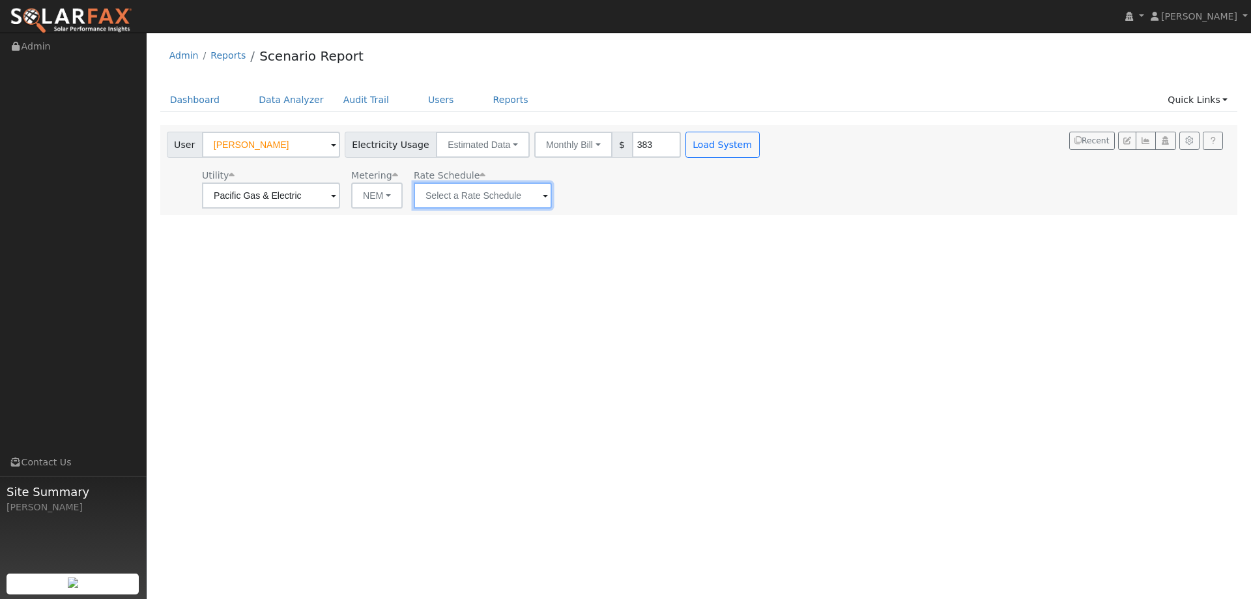
click at [494, 190] on input "text" at bounding box center [483, 195] width 138 height 26
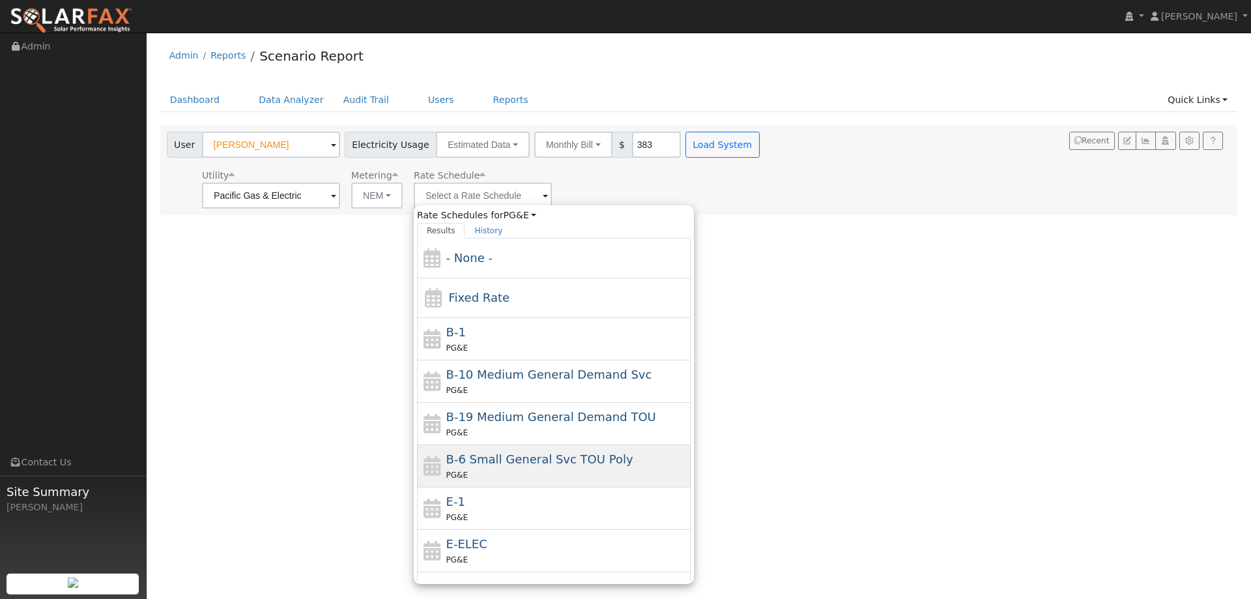
click at [531, 480] on div "PG&E" at bounding box center [567, 475] width 242 height 14
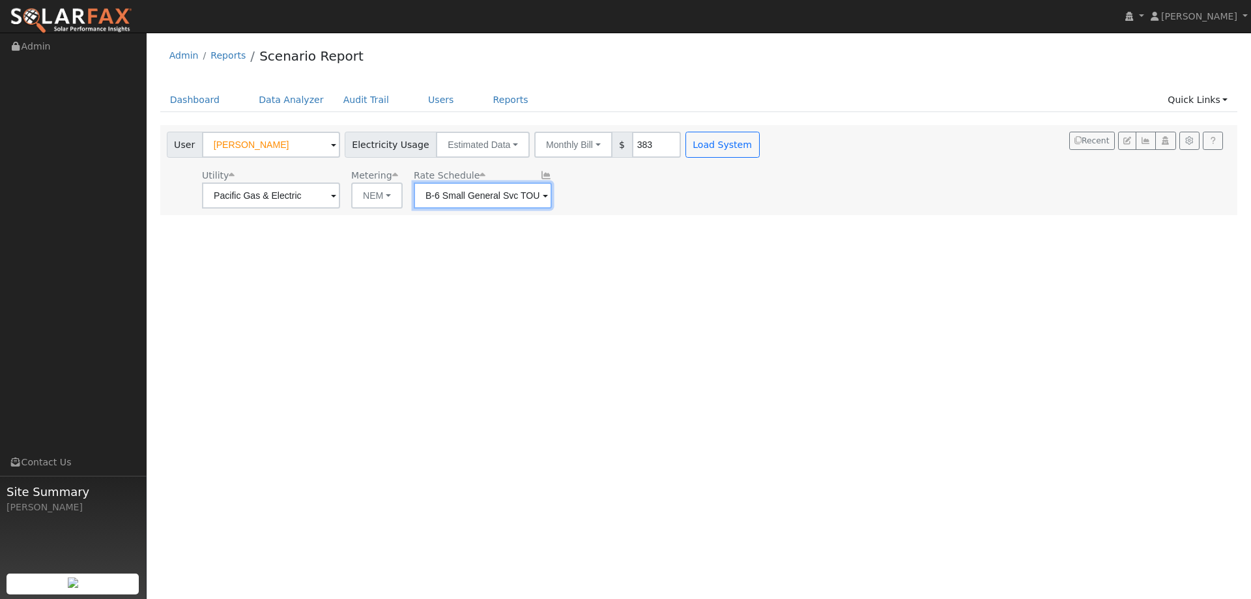
click at [485, 204] on input "B-6 Small General Svc TOU Poly" at bounding box center [483, 195] width 138 height 26
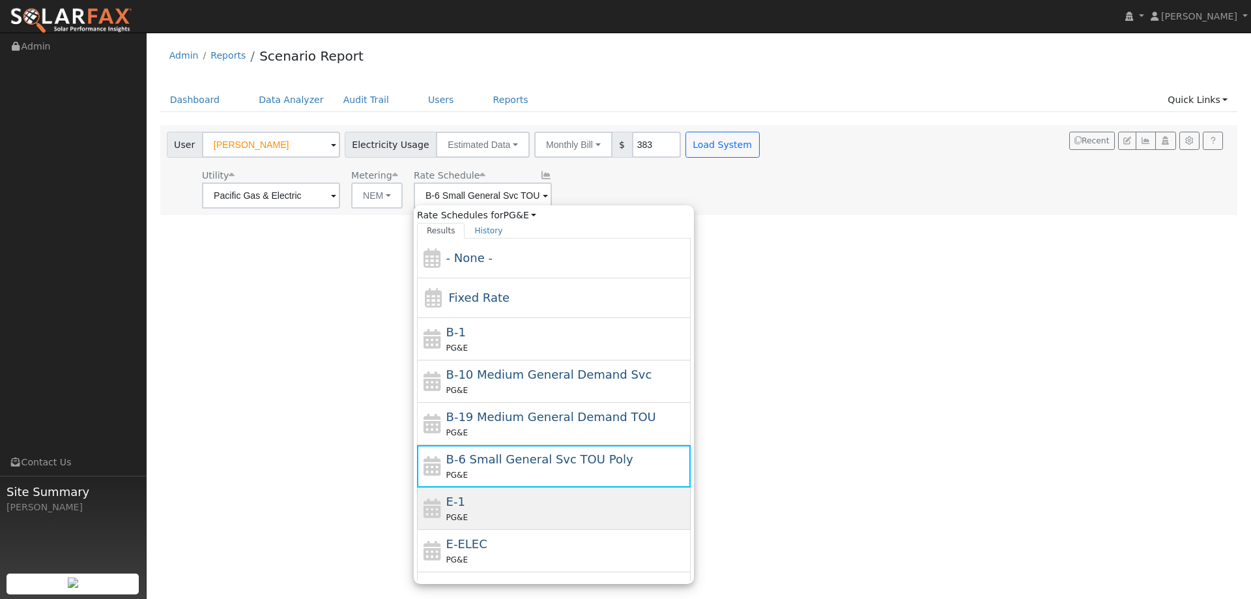
click at [484, 523] on div "PG&E" at bounding box center [567, 517] width 242 height 14
type input "E-1"
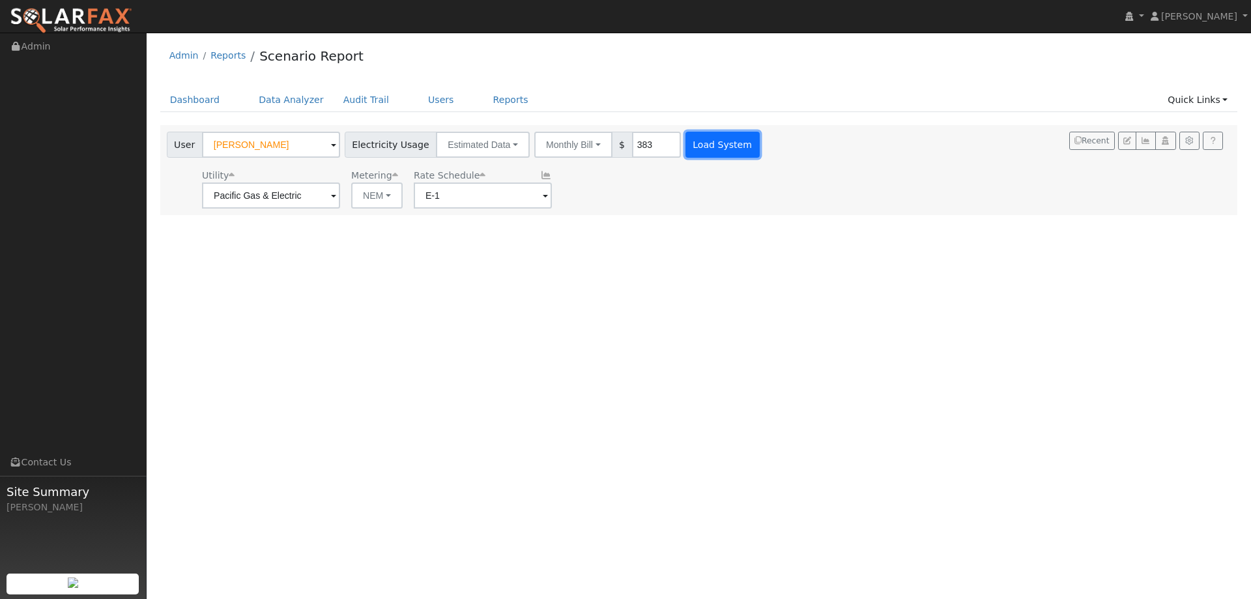
click at [692, 154] on button "Load System" at bounding box center [722, 145] width 74 height 26
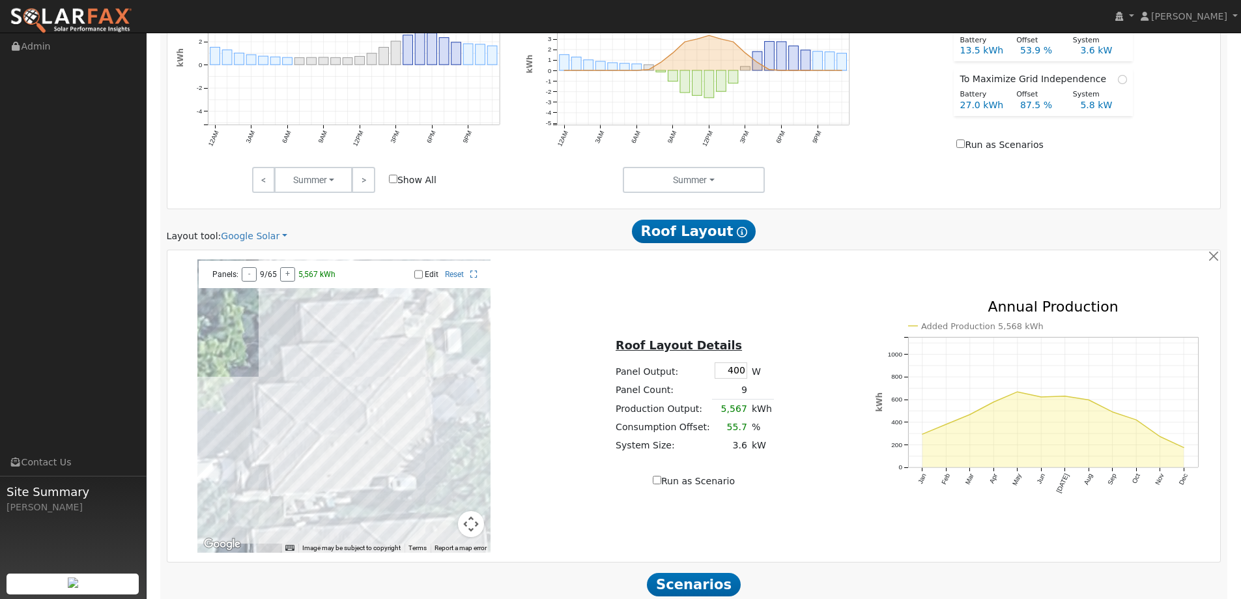
scroll to position [717, 0]
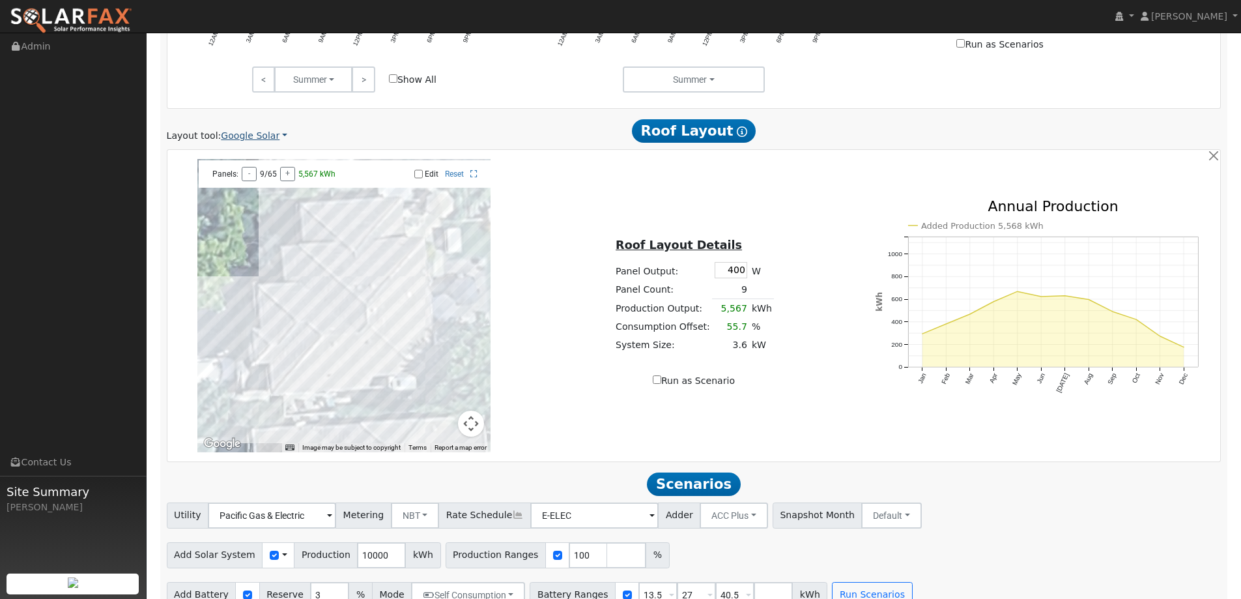
click at [259, 139] on link "Google Solar" at bounding box center [254, 136] width 66 height 14
click at [262, 199] on link "Aurora" at bounding box center [263, 195] width 91 height 18
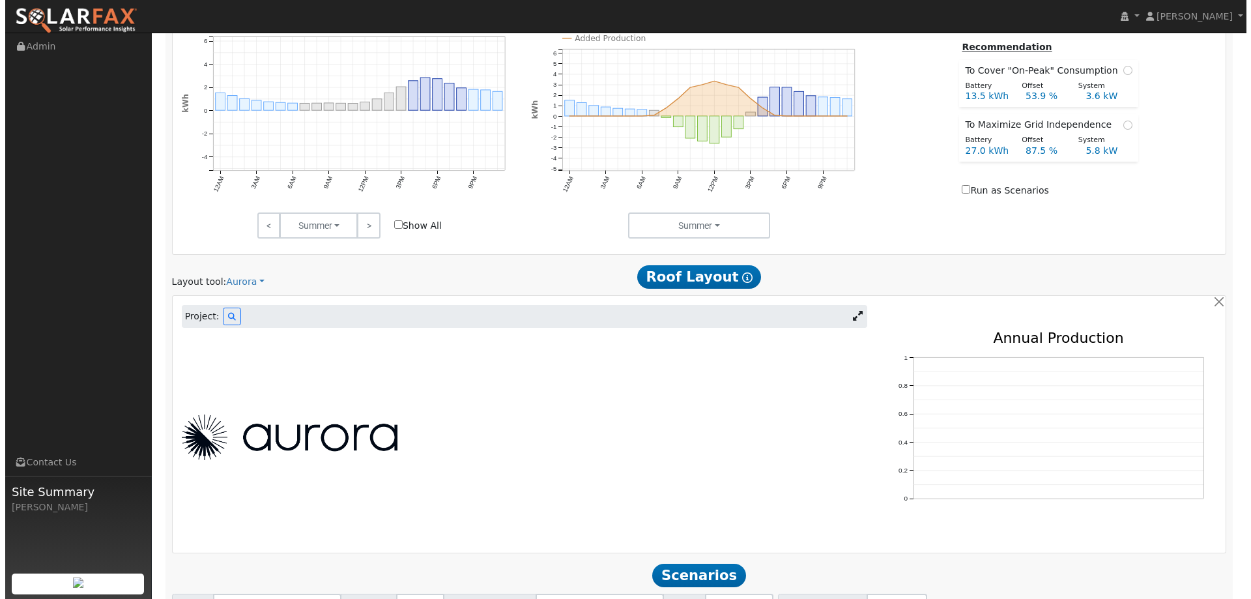
scroll to position [685, 0]
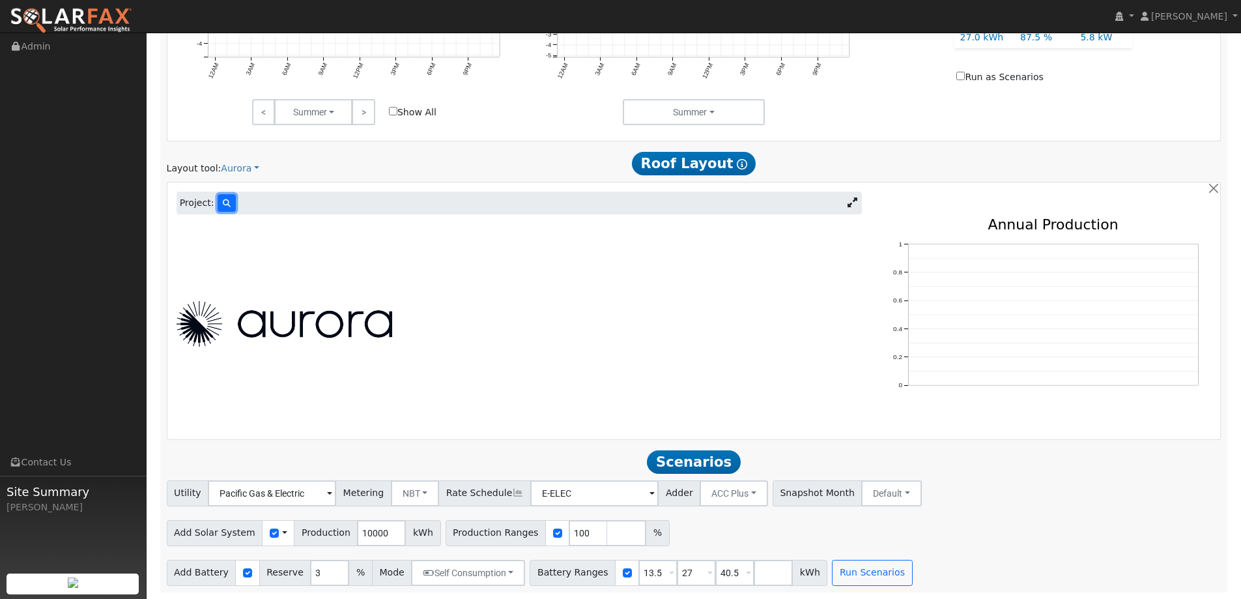
click at [218, 201] on button at bounding box center [227, 203] width 18 height 18
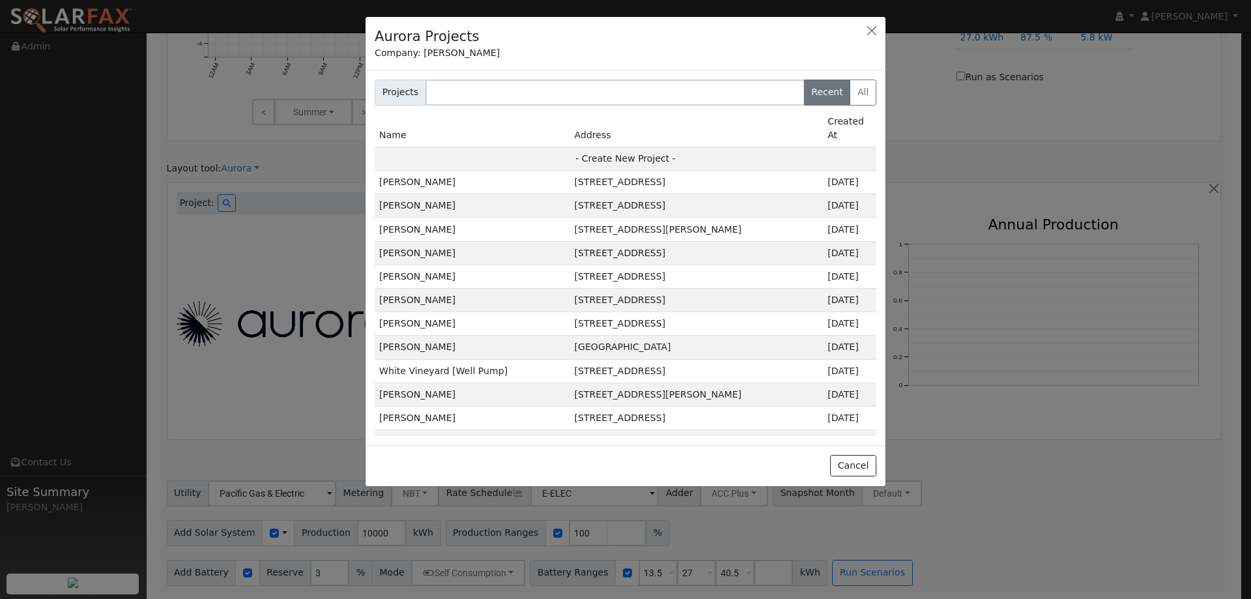
click at [632, 147] on td "- Create New Project -" at bounding box center [626, 158] width 502 height 23
type input "[PERSON_NAME]"
type input "3887 Meadow Wood Drive"
type input "El Dorado Hills"
type input "CA"
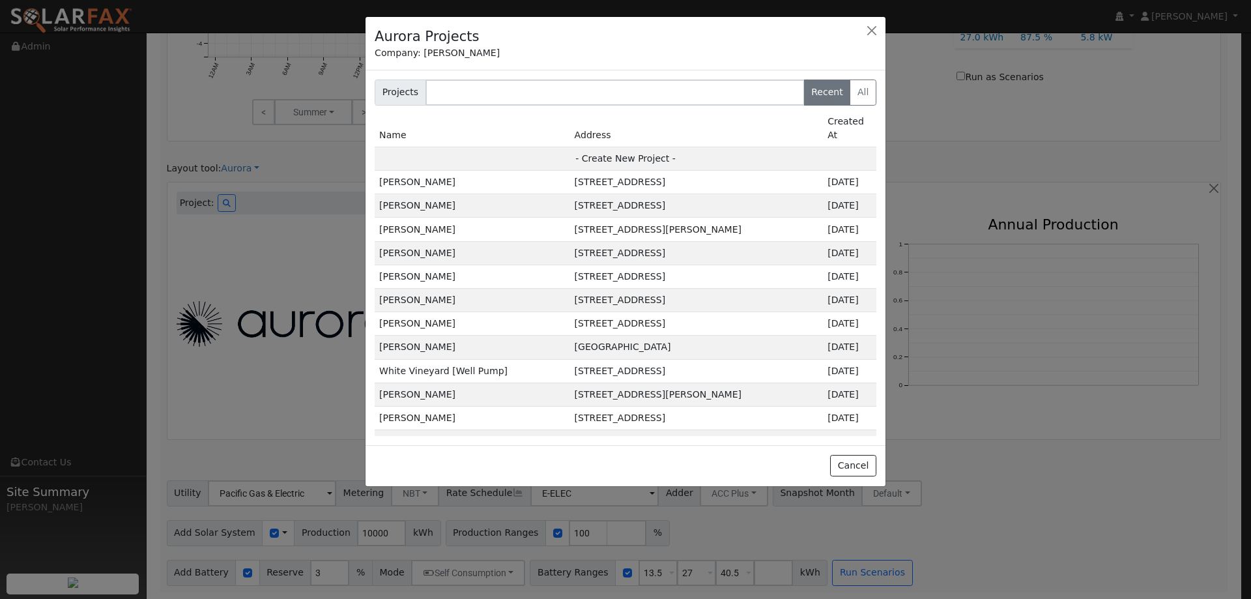
type input "95762"
type input "Design"
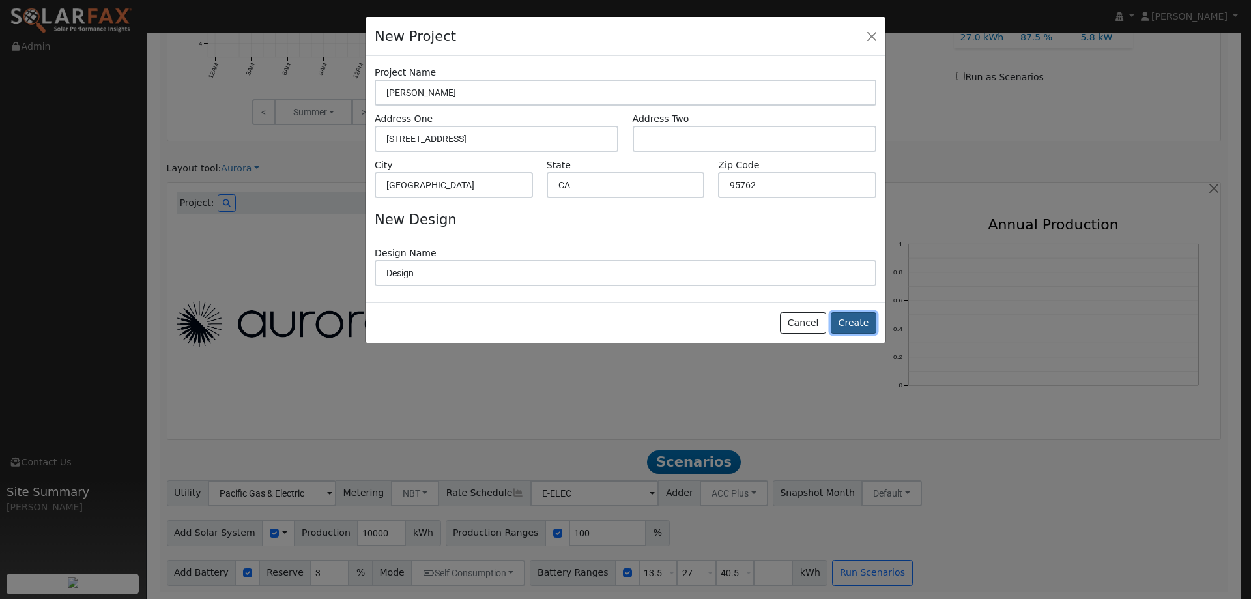
click at [867, 328] on button "Create" at bounding box center [854, 323] width 46 height 22
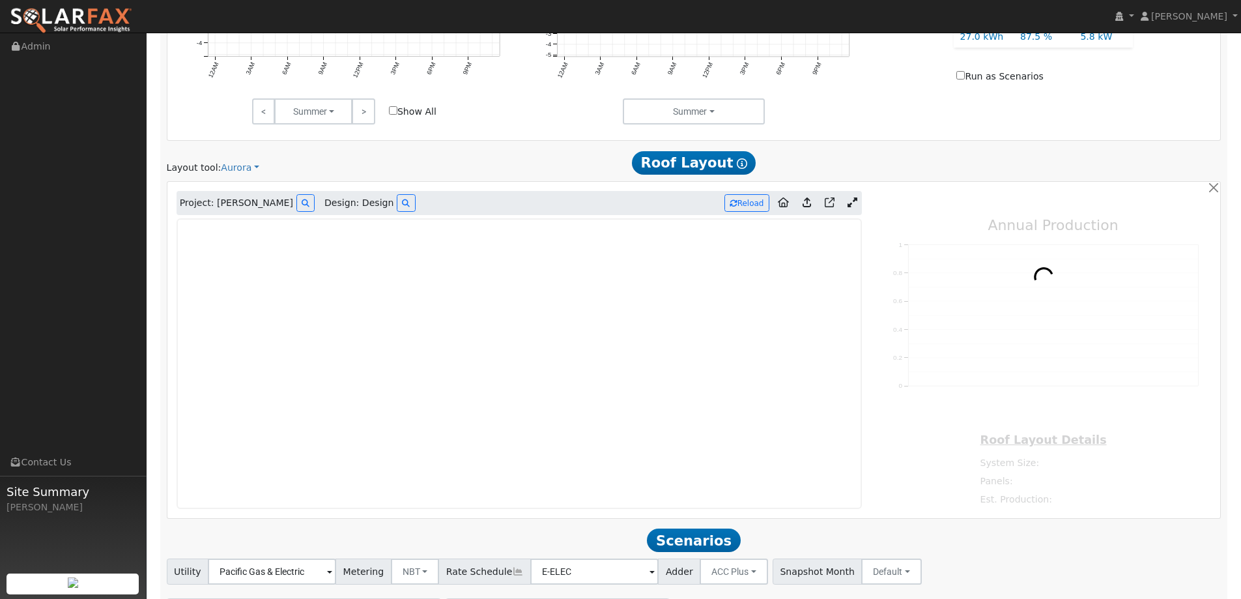
type input "0"
click at [115, 21] on img at bounding box center [71, 20] width 122 height 27
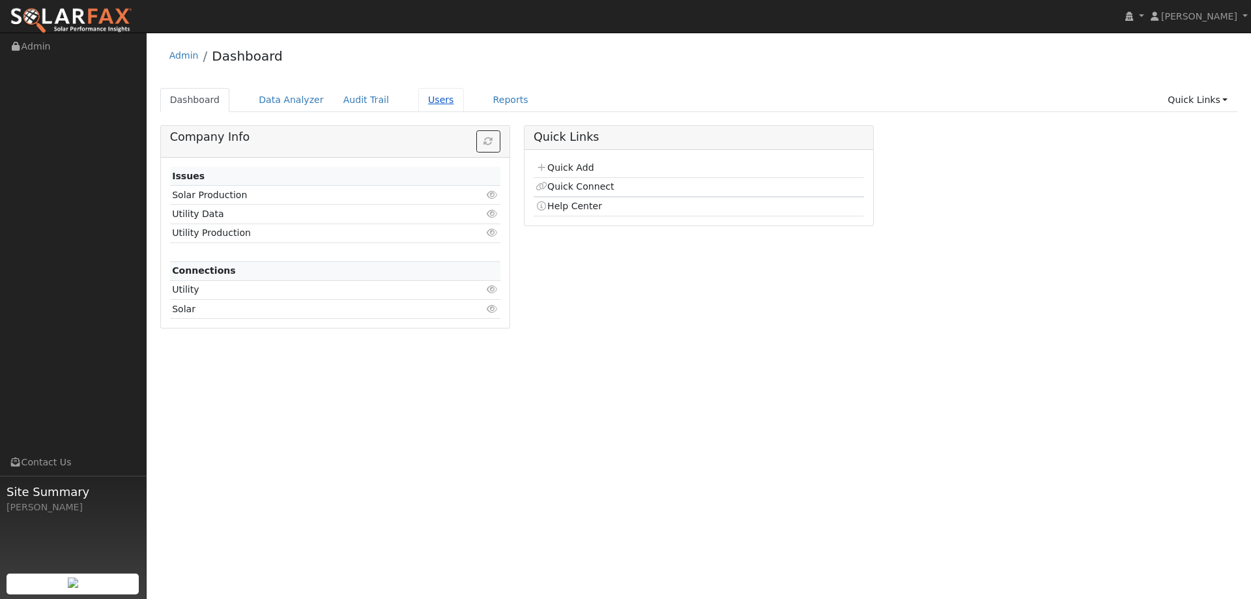
click at [427, 93] on link "Users" at bounding box center [441, 100] width 46 height 24
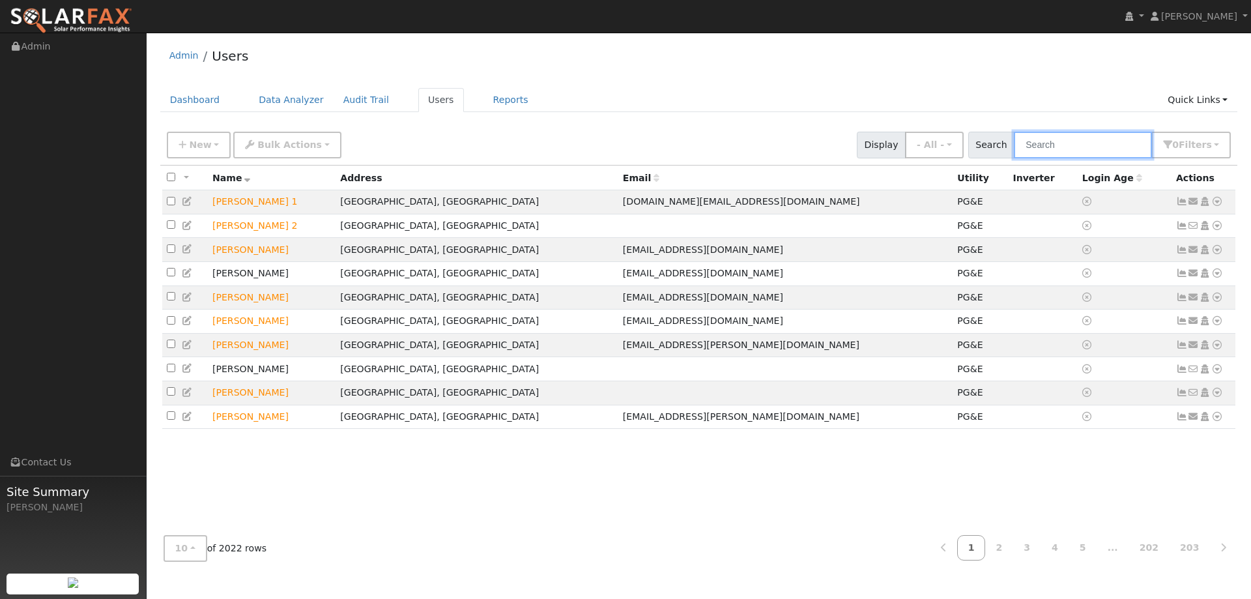
click at [1068, 150] on input "text" at bounding box center [1083, 145] width 138 height 27
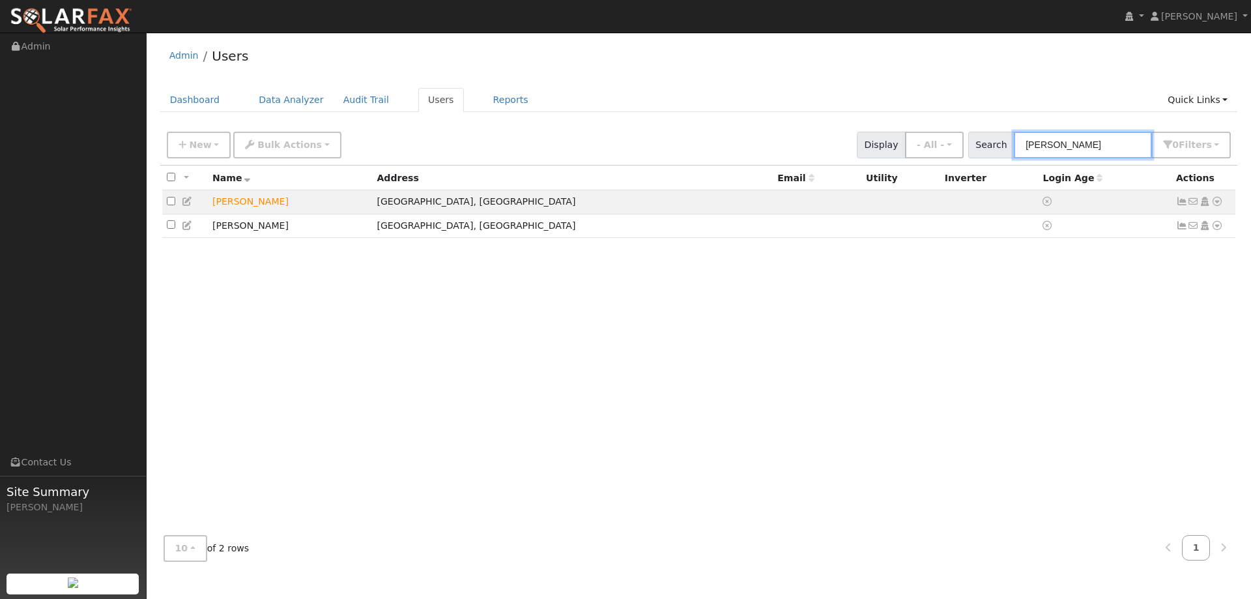
type input "[PERSON_NAME]"
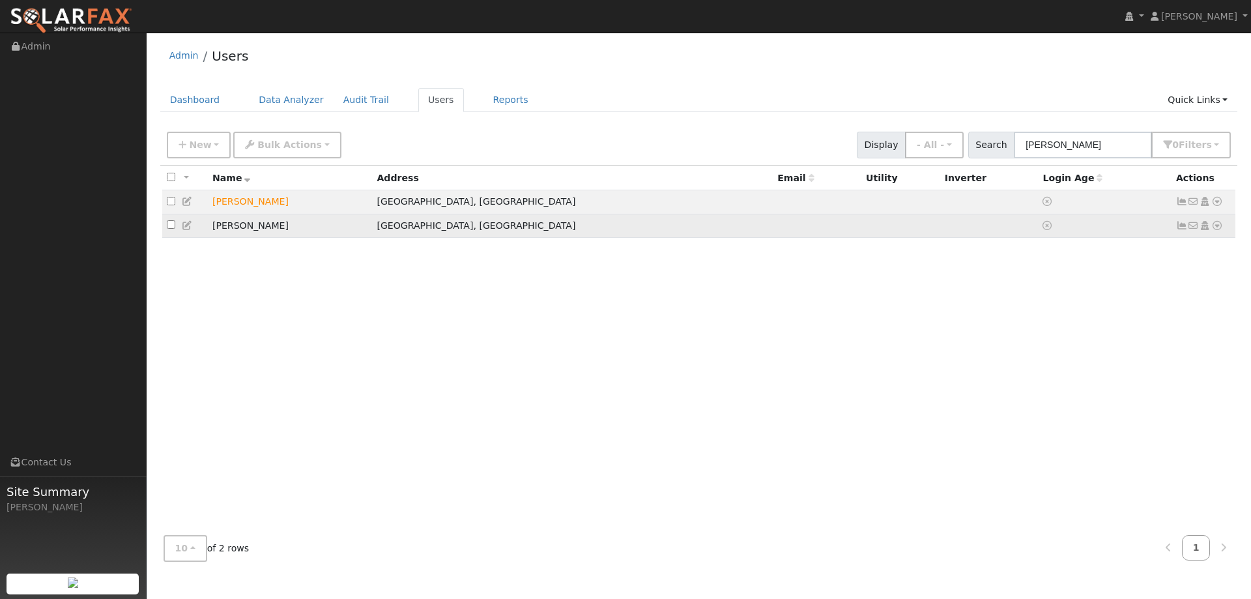
click at [1219, 227] on icon at bounding box center [1217, 225] width 12 height 9
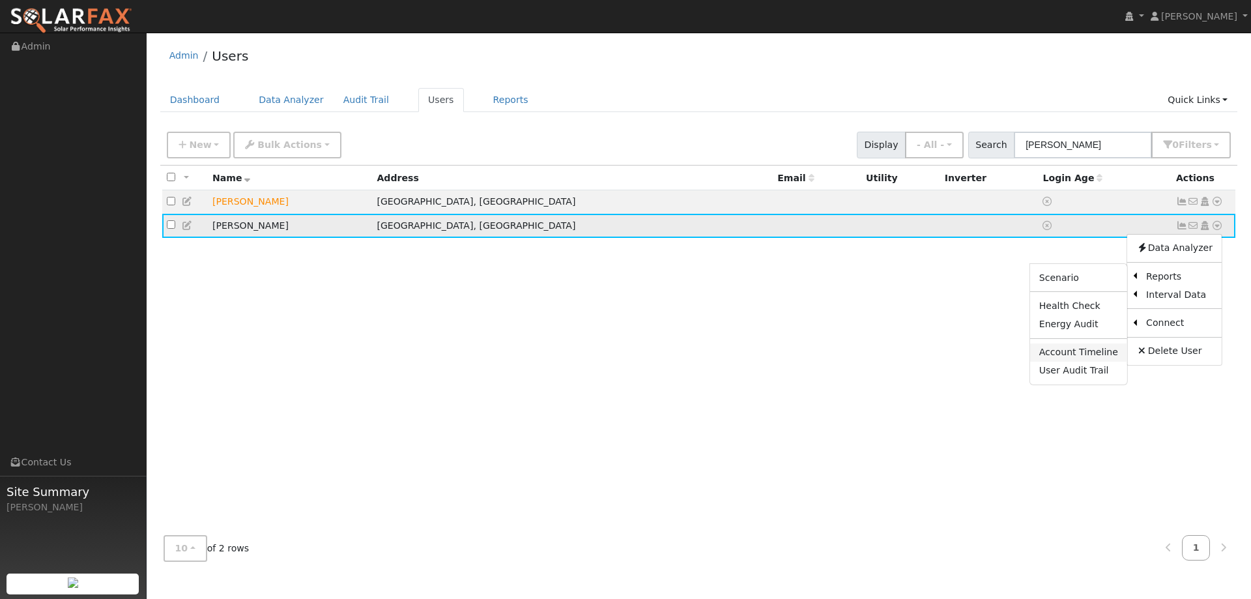
click at [1100, 350] on link "Account Timeline" at bounding box center [1078, 352] width 97 height 18
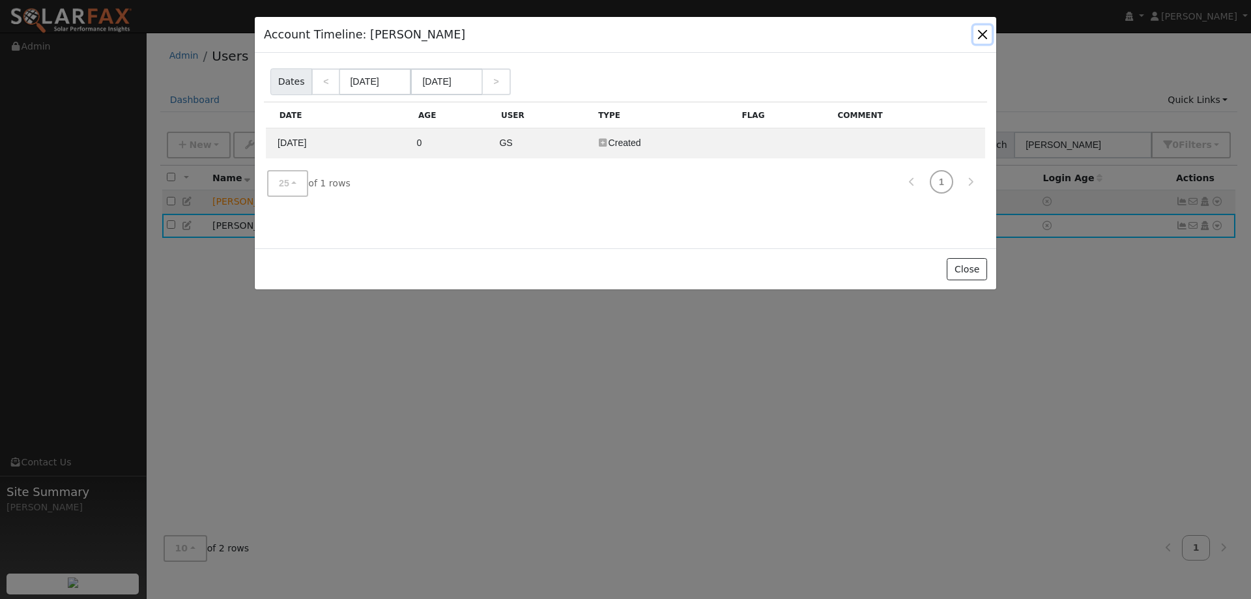
click at [985, 31] on button "button" at bounding box center [982, 34] width 18 height 18
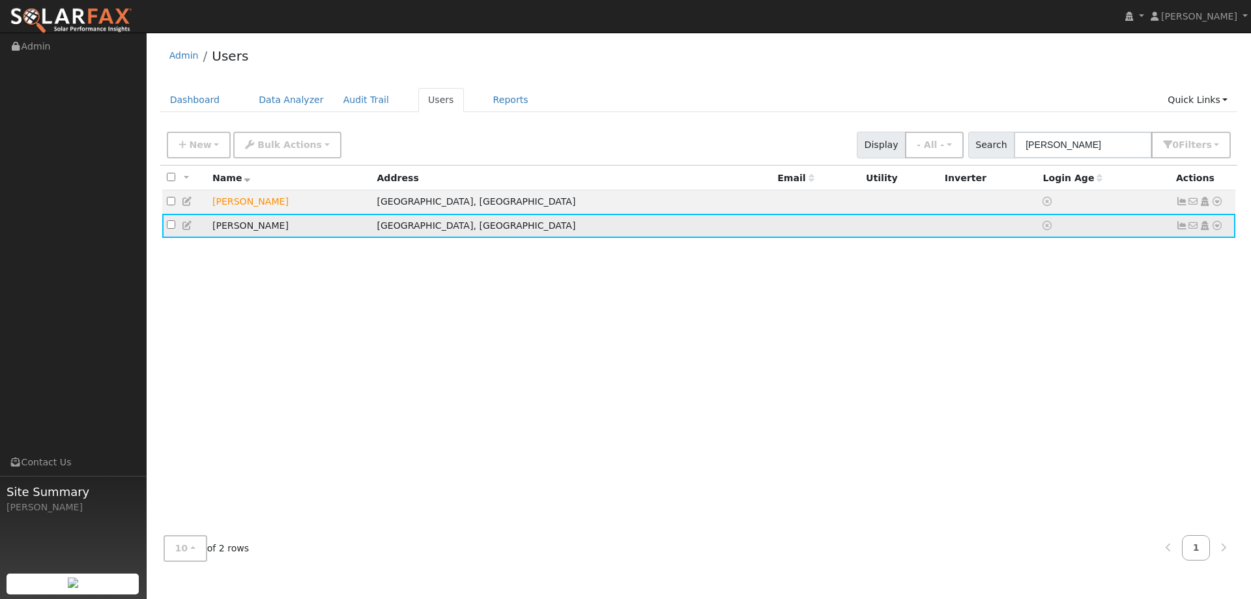
click at [1213, 230] on icon at bounding box center [1217, 225] width 12 height 9
click at [1182, 346] on link "Delete User" at bounding box center [1174, 351] width 94 height 18
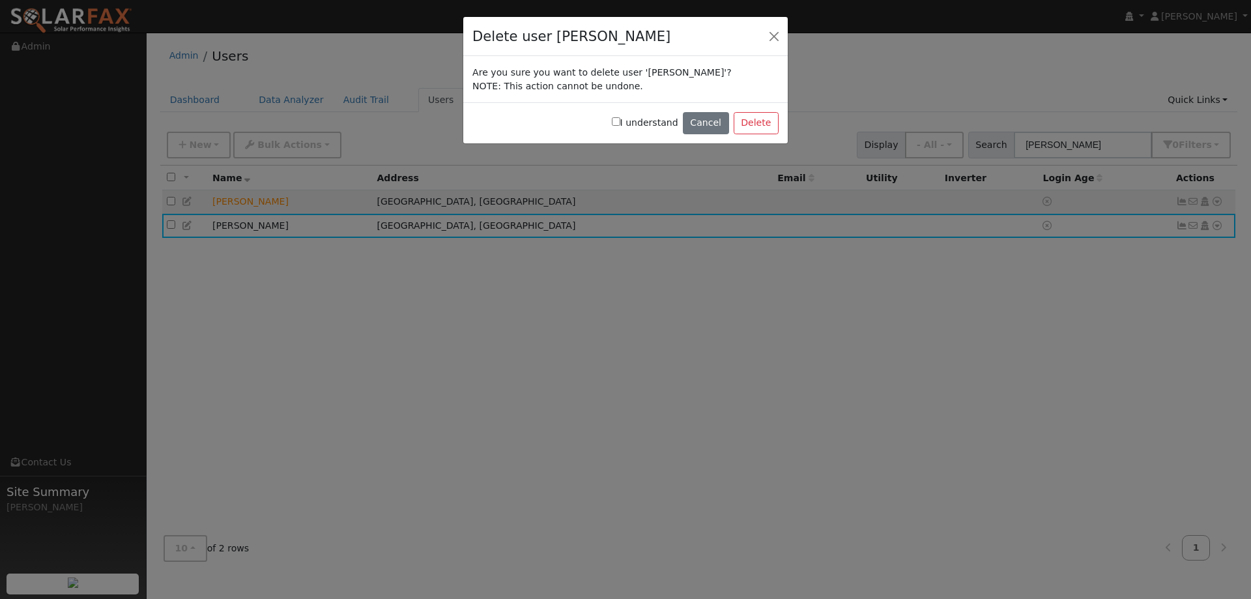
click at [621, 128] on div "I understand Cancel Delete" at bounding box center [625, 122] width 324 height 41
click at [633, 125] on label "I understand" at bounding box center [645, 123] width 66 height 14
click at [620, 125] on input "I understand" at bounding box center [616, 121] width 8 height 8
checkbox input "true"
click at [755, 124] on button "Delete" at bounding box center [755, 123] width 45 height 22
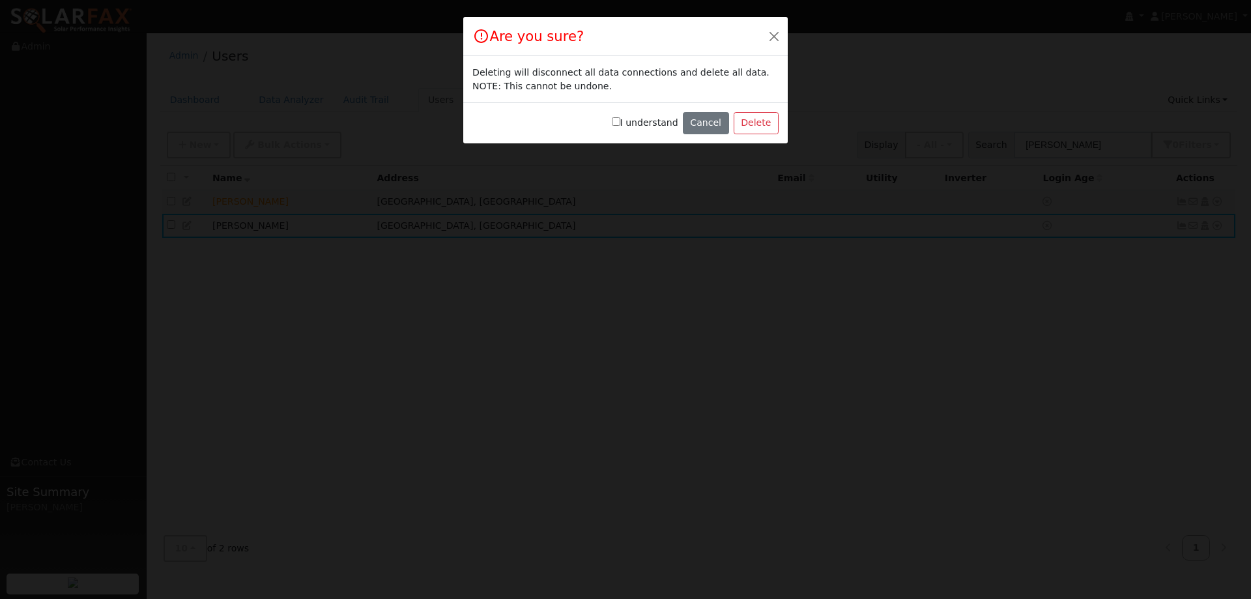
click at [620, 122] on input "I understand" at bounding box center [616, 121] width 8 height 8
checkbox input "true"
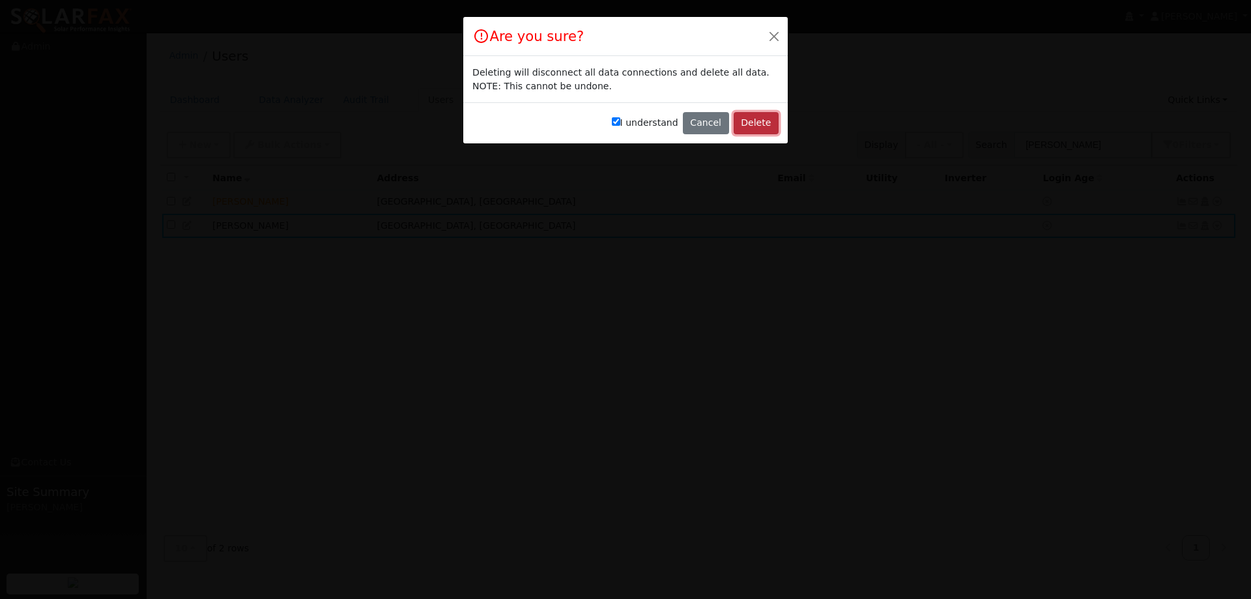
click at [755, 119] on button "Delete" at bounding box center [755, 123] width 45 height 22
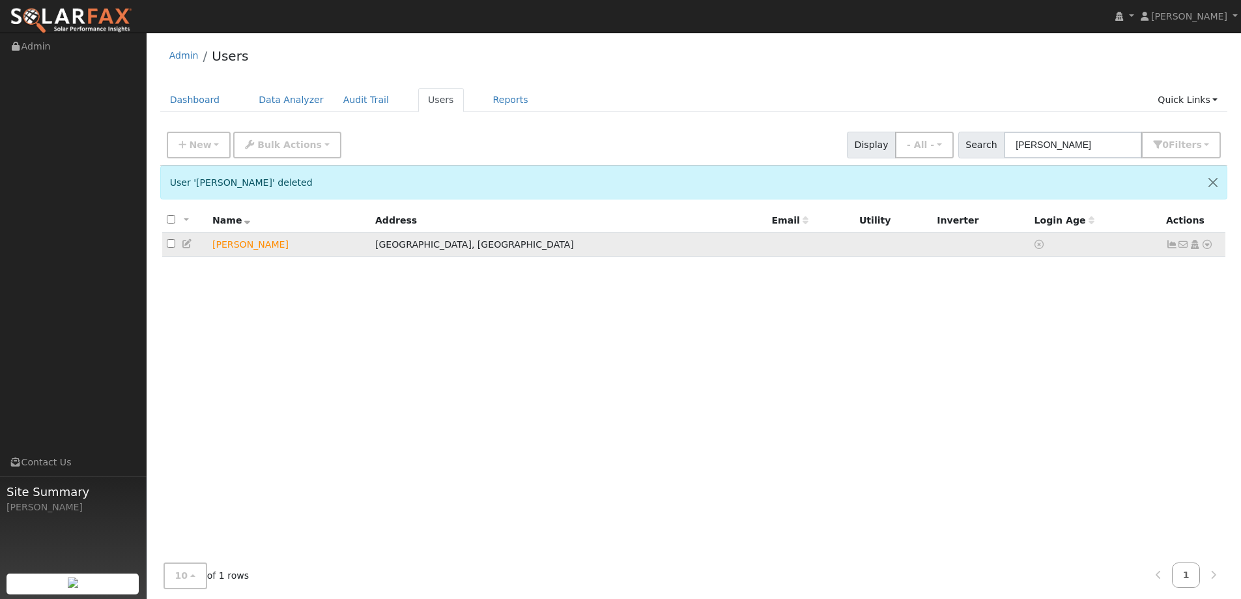
click at [1206, 245] on icon at bounding box center [1207, 244] width 12 height 9
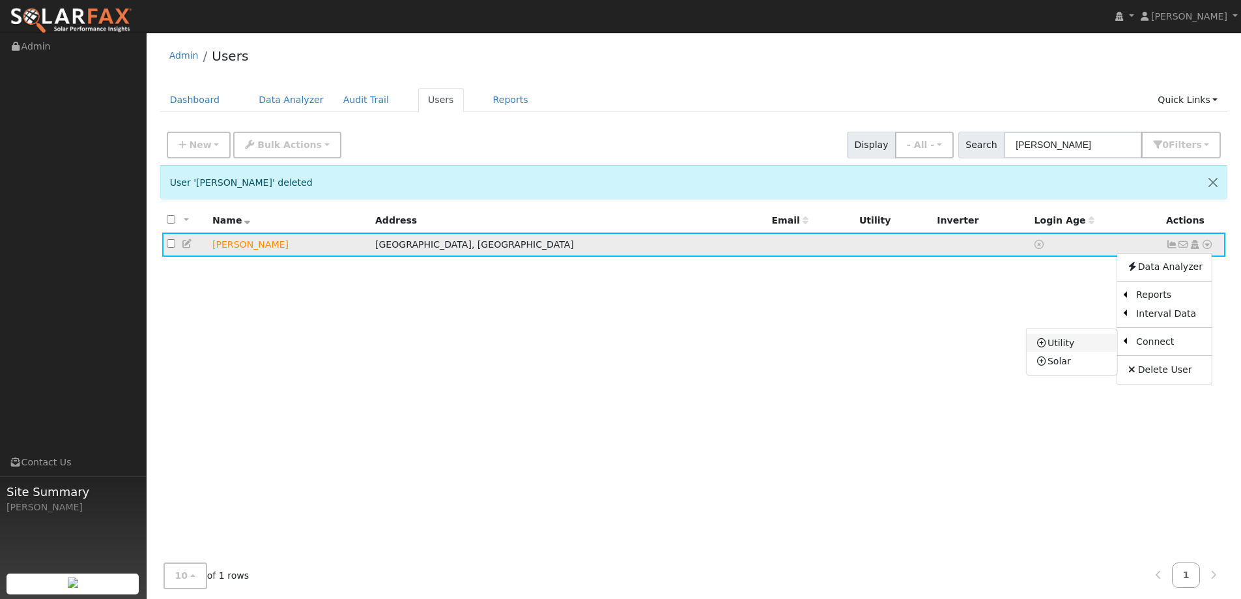
click at [1080, 345] on link "Utility" at bounding box center [1072, 343] width 91 height 18
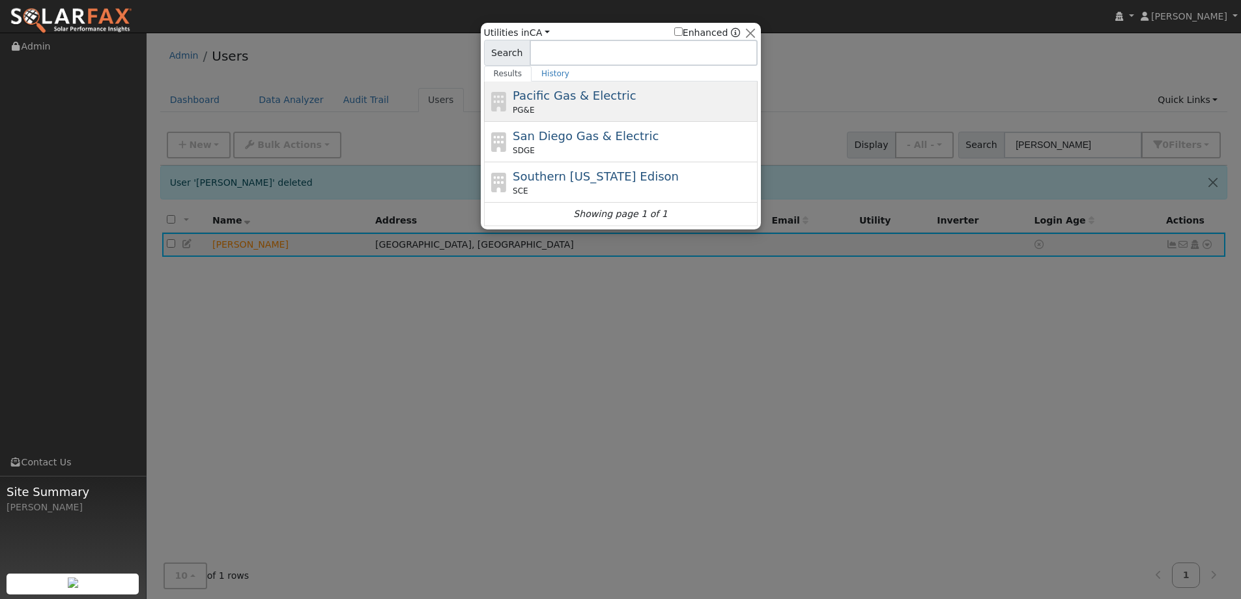
click at [672, 111] on div "PG&E" at bounding box center [634, 110] width 242 height 12
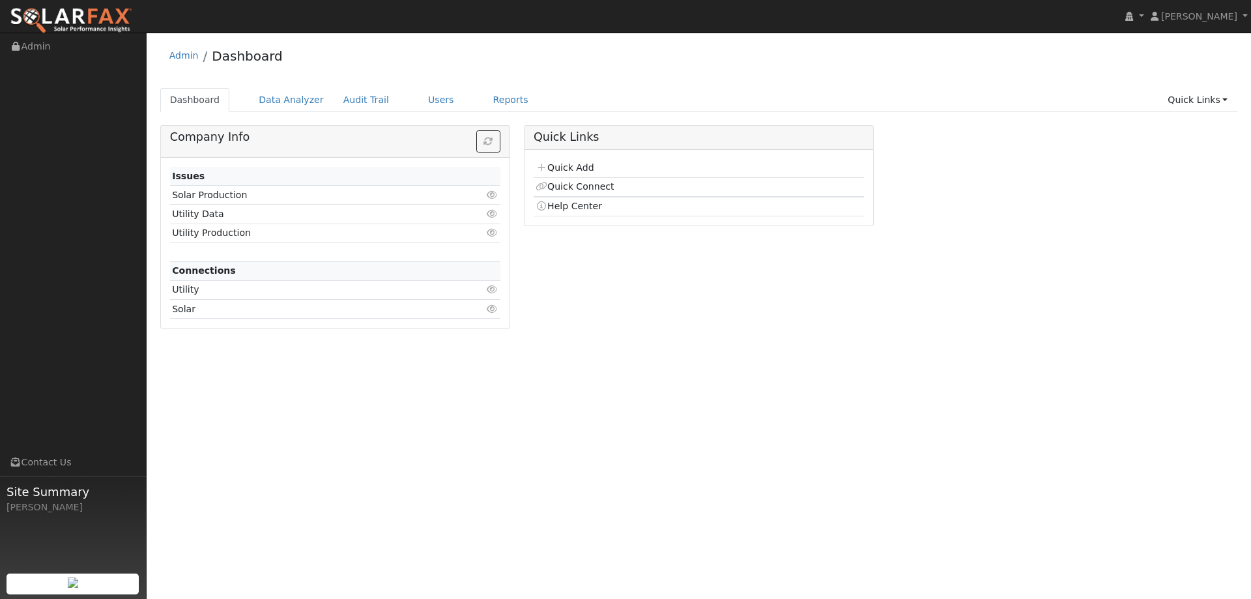
drag, startPoint x: 426, startPoint y: 53, endPoint x: 429, endPoint y: 67, distance: 14.7
click at [426, 53] on div "Admin Dashboard" at bounding box center [698, 59] width 1077 height 40
click at [429, 97] on link "Users" at bounding box center [441, 100] width 46 height 24
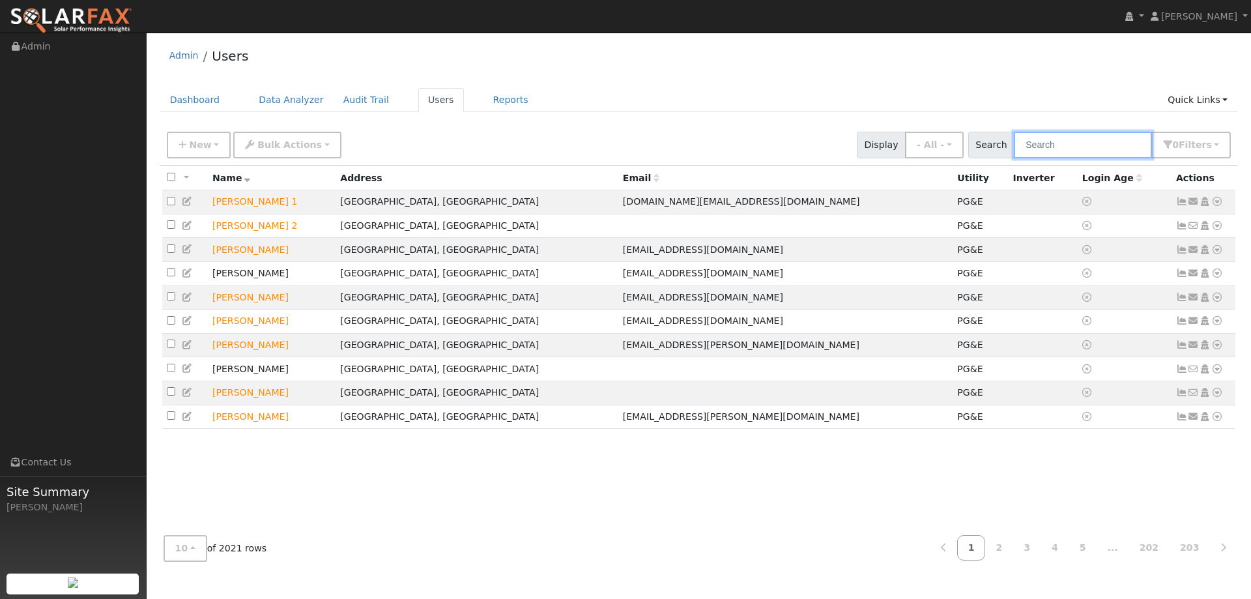
click at [1079, 143] on input "text" at bounding box center [1083, 145] width 138 height 27
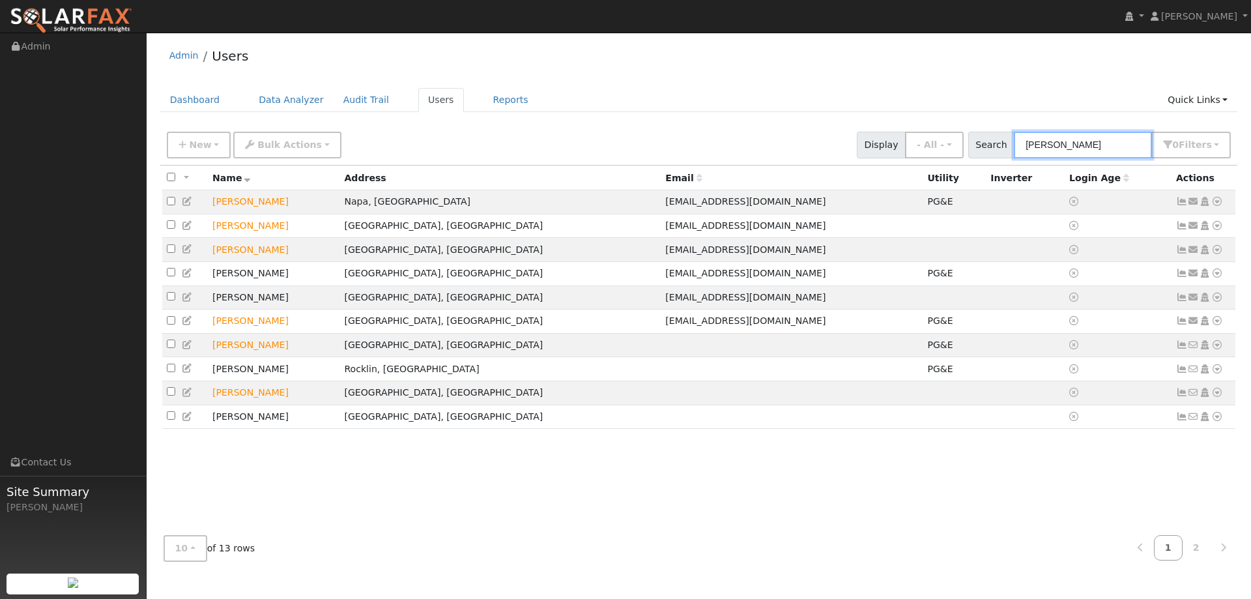
click at [1106, 145] on input "[PERSON_NAME]" at bounding box center [1083, 145] width 138 height 27
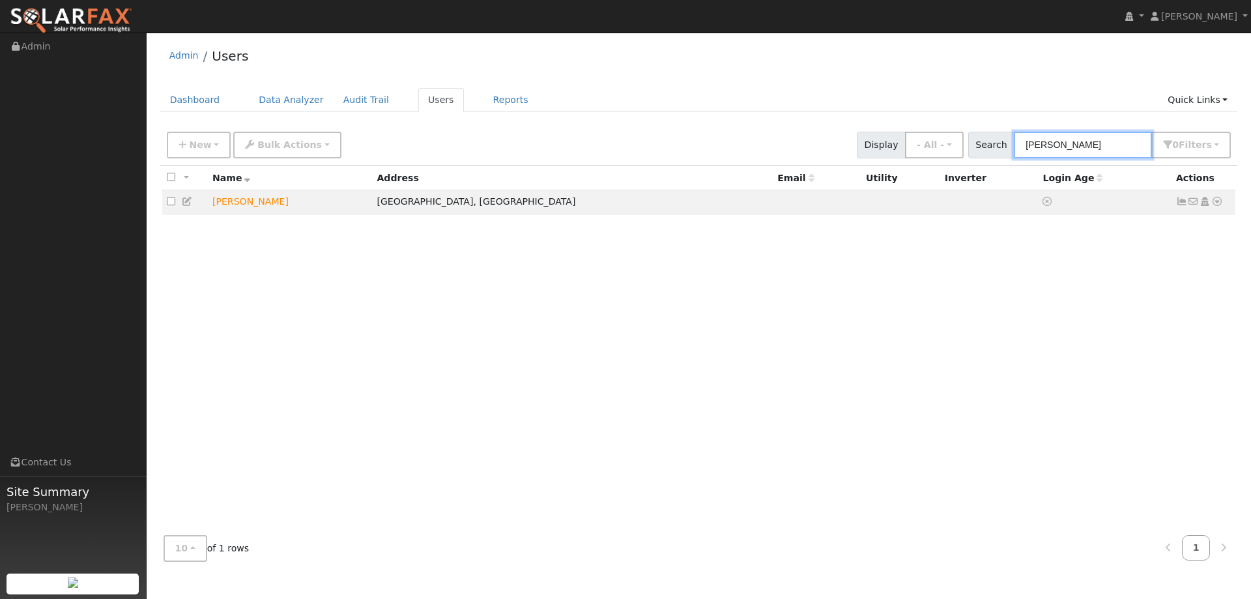
type input "[PERSON_NAME]"
click at [1216, 206] on icon at bounding box center [1217, 201] width 12 height 9
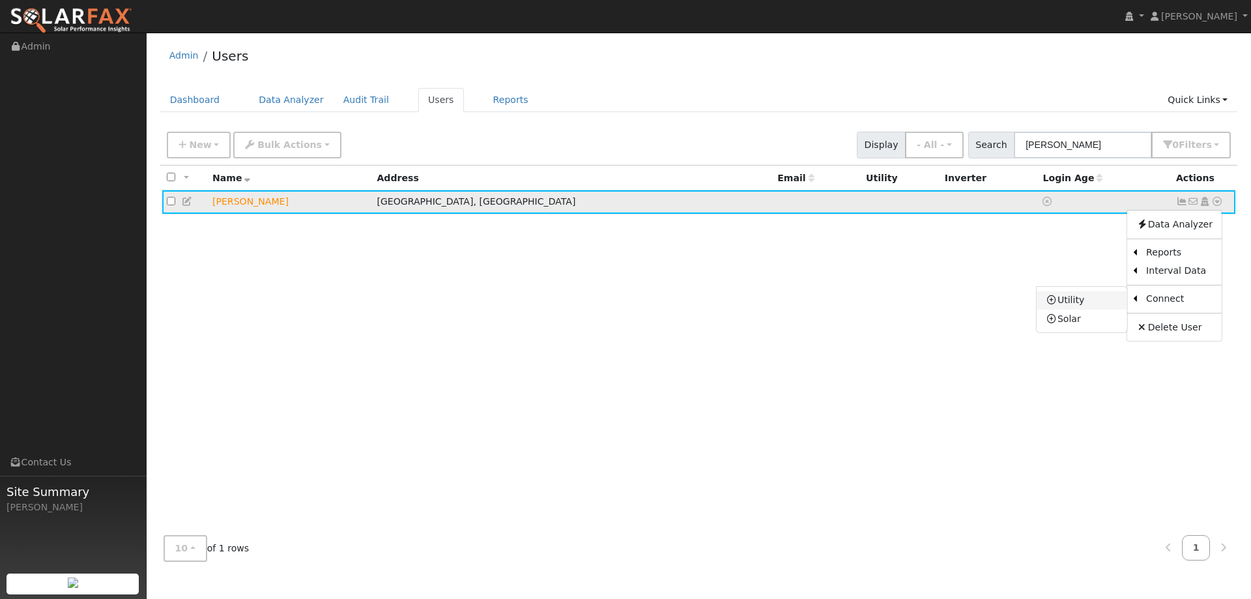
click at [1081, 293] on link "Utility" at bounding box center [1081, 300] width 91 height 18
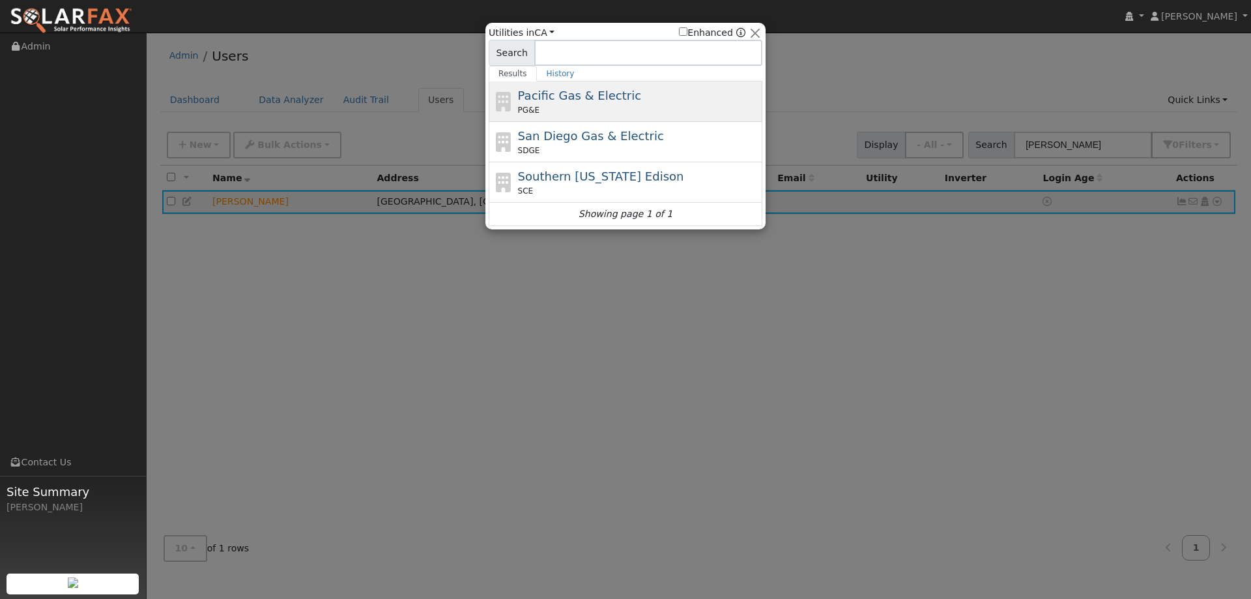
click at [577, 100] on span "Pacific Gas & Electric" at bounding box center [579, 96] width 123 height 14
